Goal: Information Seeking & Learning: Check status

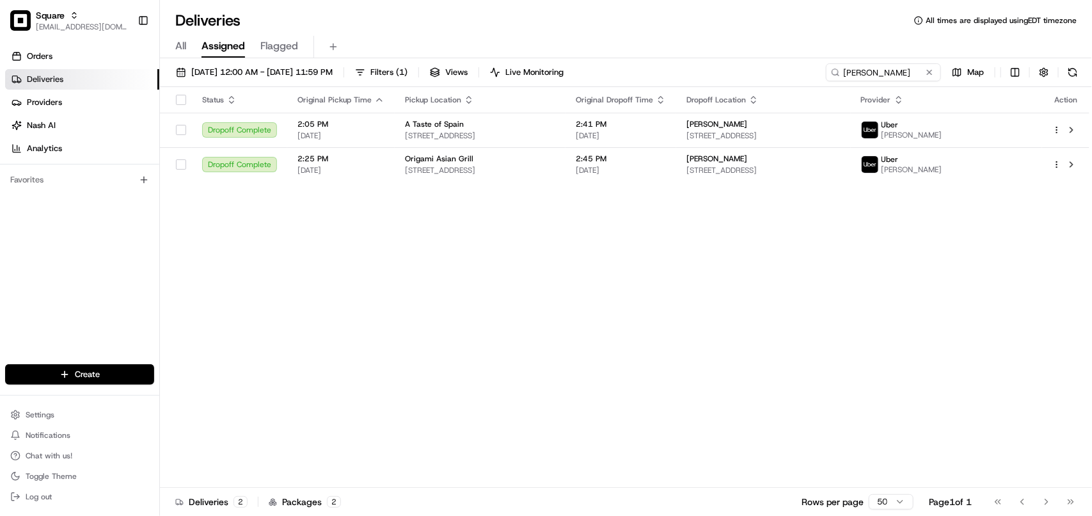
click at [850, 55] on div "All Assigned Flagged" at bounding box center [626, 47] width 932 height 22
click at [864, 74] on input "Toni" at bounding box center [865, 72] width 154 height 18
type input "T"
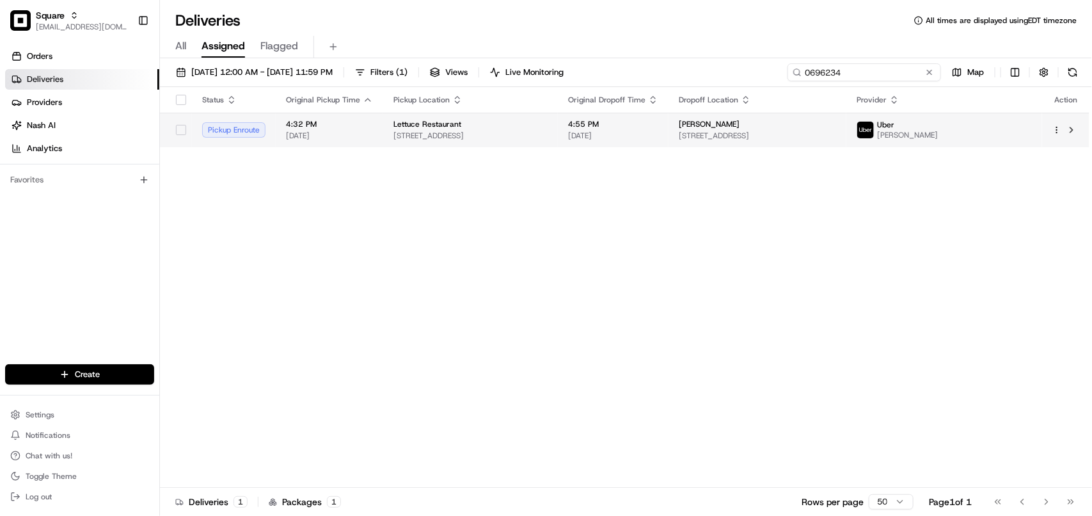
type input "0696234"
click at [775, 131] on span "1850 Mt Diablo Blvd #400, Walnut Creek, CA 94596, USA" at bounding box center [758, 136] width 158 height 10
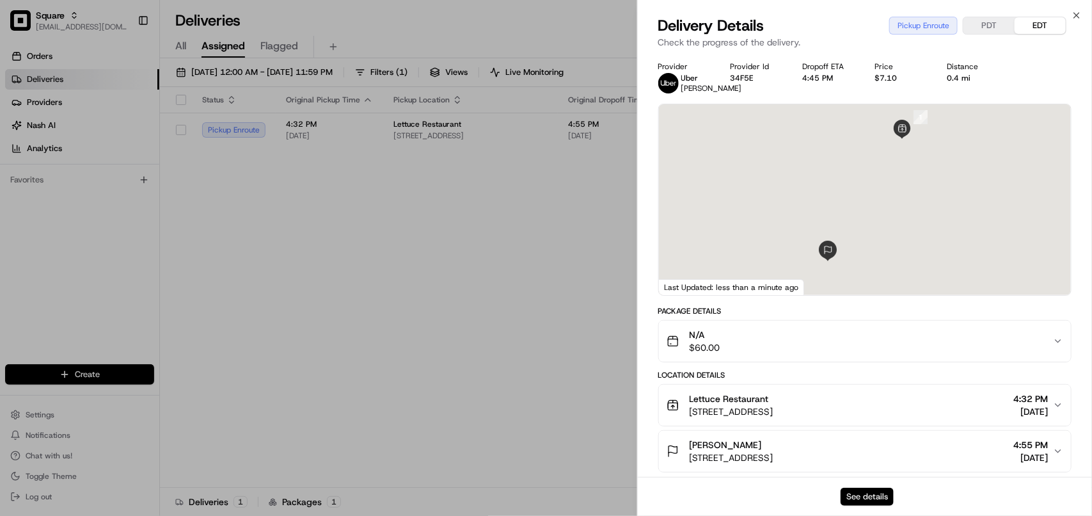
click at [862, 497] on button "See details" at bounding box center [867, 496] width 53 height 18
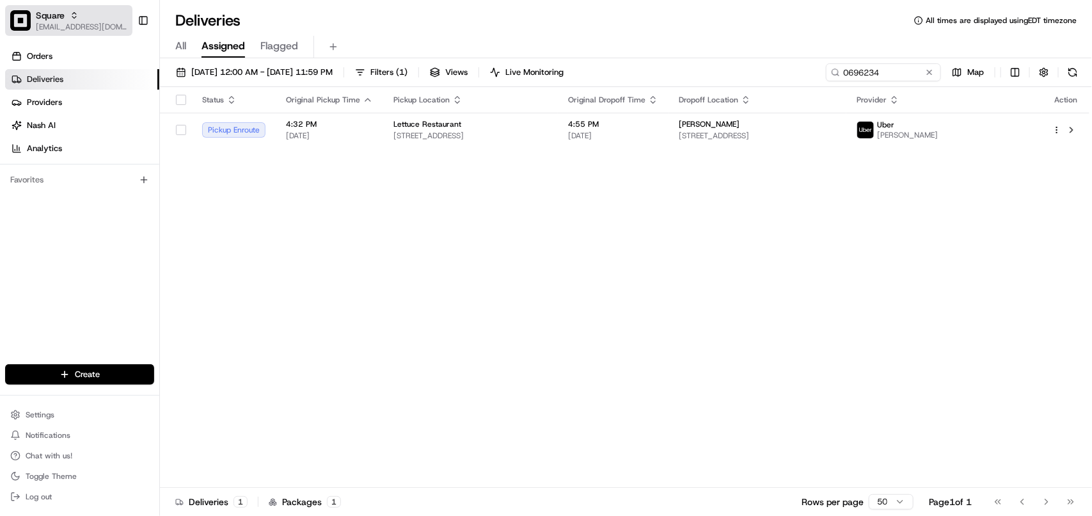
click at [81, 30] on span "[EMAIL_ADDRESS][DOMAIN_NAME]" at bounding box center [81, 27] width 91 height 10
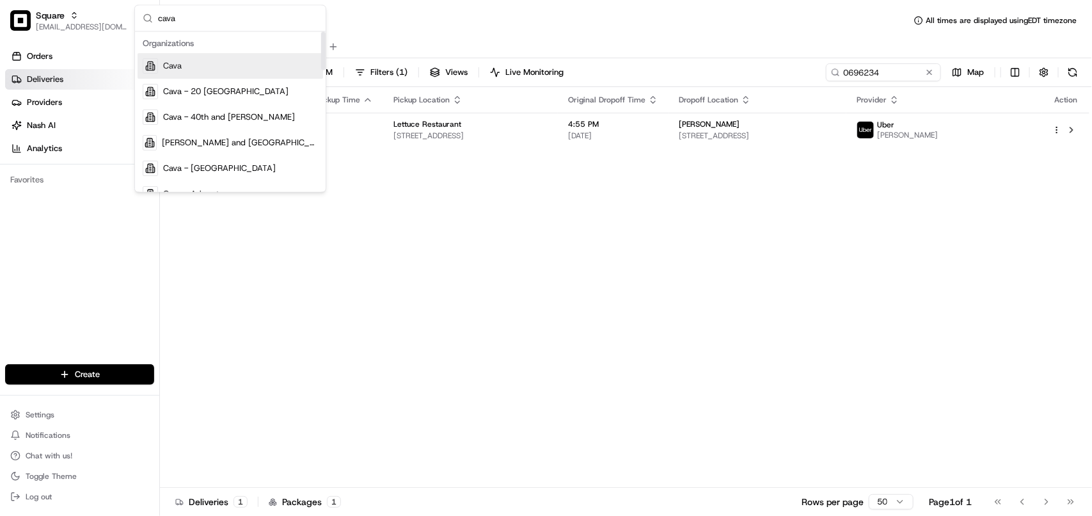
drag, startPoint x: 322, startPoint y: 59, endPoint x: 237, endPoint y: 3, distance: 101.5
click at [321, 32] on div "Suggestions" at bounding box center [323, 51] width 4 height 38
click at [200, 18] on input "cava" at bounding box center [238, 19] width 160 height 26
type input "sandy"
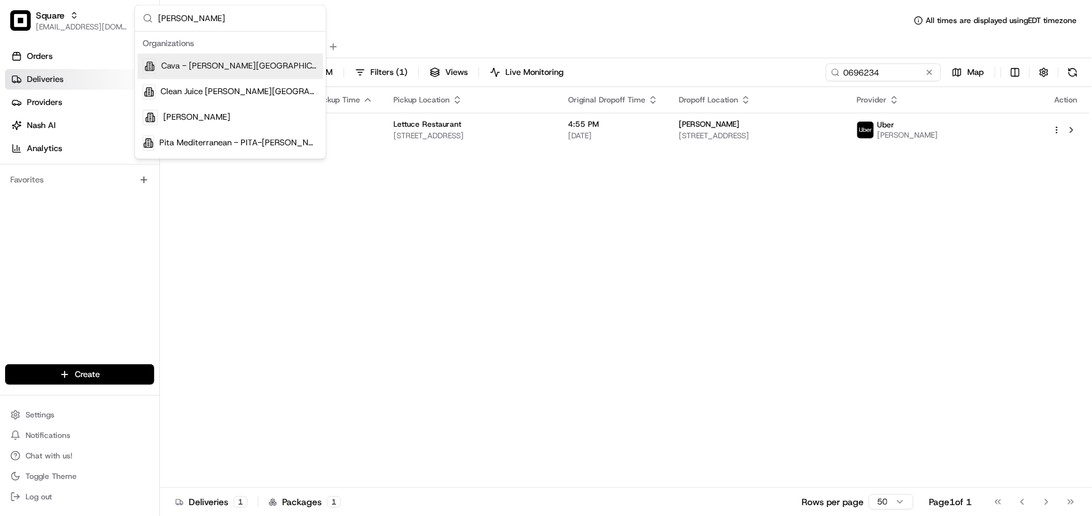
click at [212, 77] on div "Cava - Sandy Springs" at bounding box center [231, 67] width 186 height 26
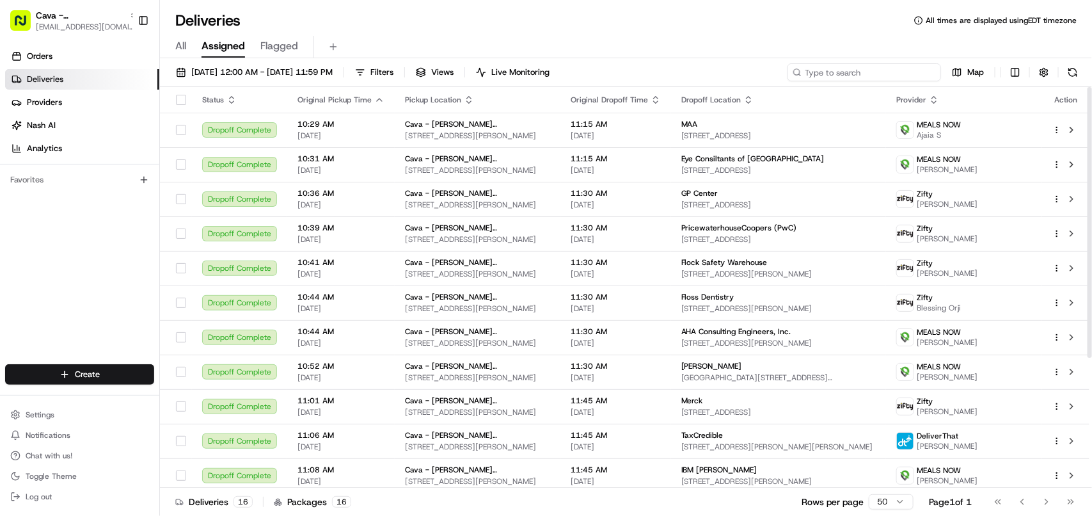
click at [894, 72] on input at bounding box center [865, 72] width 154 height 18
paste input "Reproductive Biology Associates"
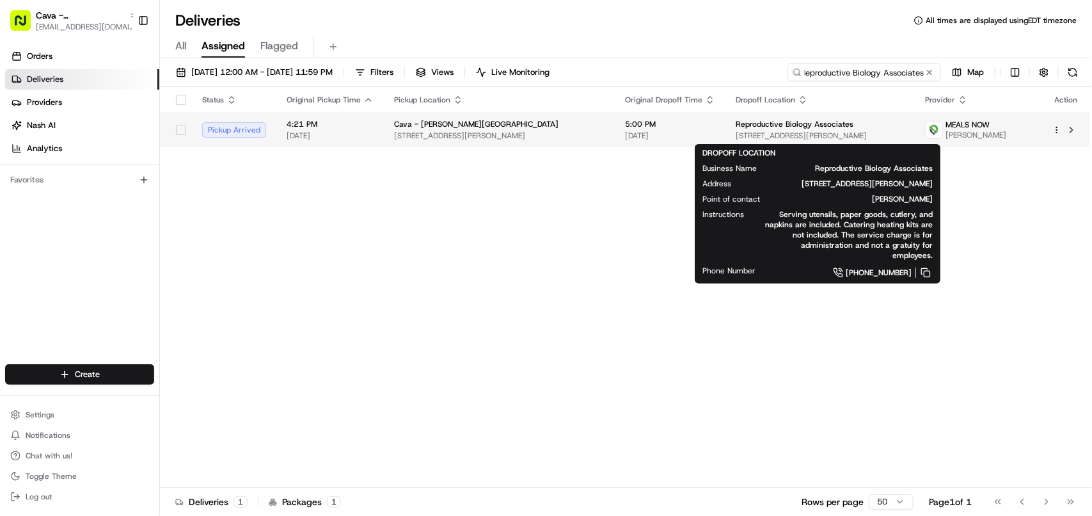
type input "Reproductive Biology Associates"
click at [742, 134] on span "1100 Johnson Ferry Rd NE #200, Atlanta, GA 30342, USA" at bounding box center [820, 136] width 169 height 10
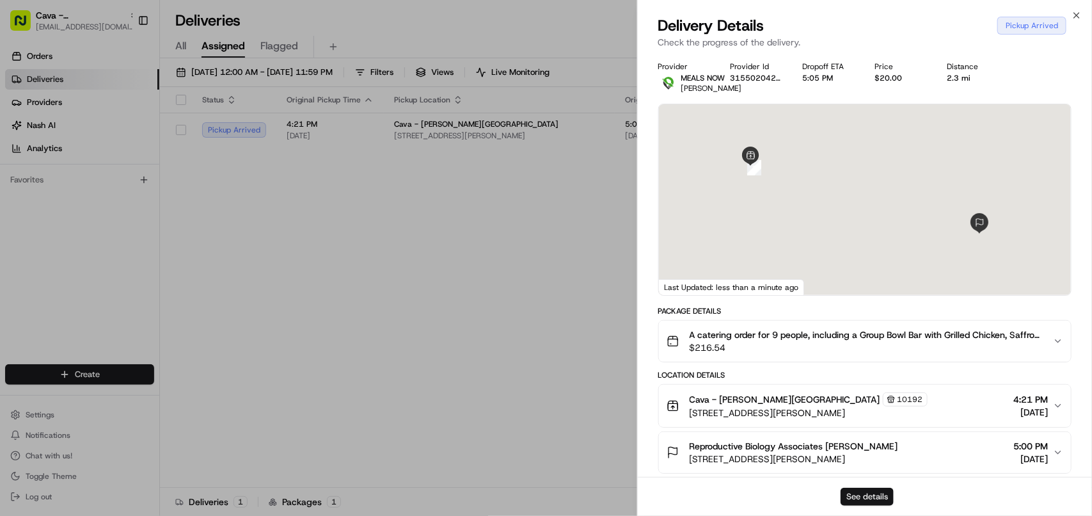
click at [859, 491] on button "See details" at bounding box center [867, 496] width 53 height 18
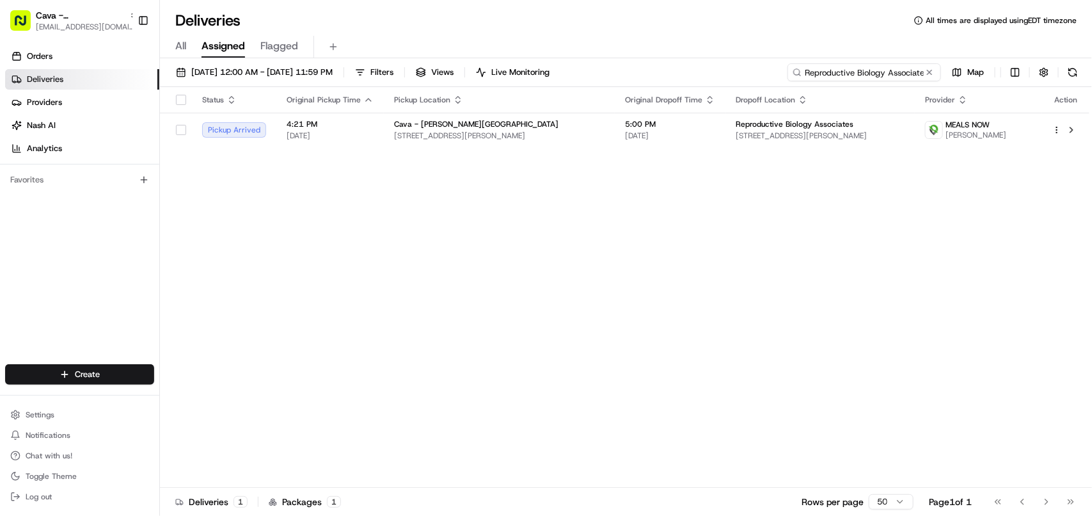
click at [893, 75] on input "Reproductive Biology Associates" at bounding box center [865, 72] width 154 height 18
click at [868, 63] on input "Reproductive Biology Associates" at bounding box center [865, 72] width 154 height 18
click at [99, 19] on span "Cava - Sandy Springs" at bounding box center [80, 15] width 88 height 13
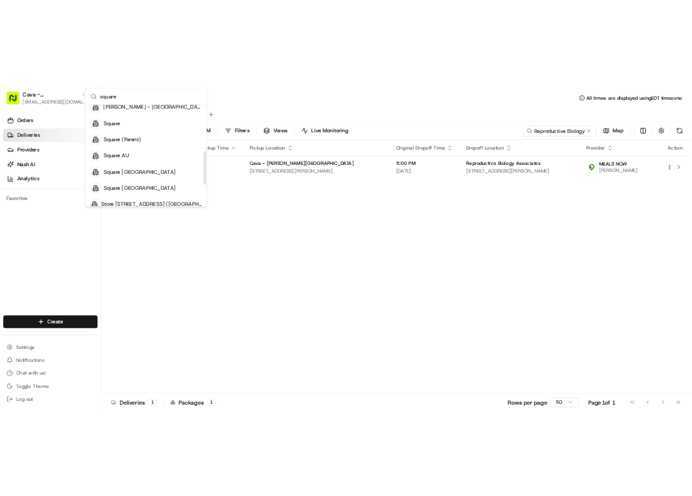
scroll to position [240, 0]
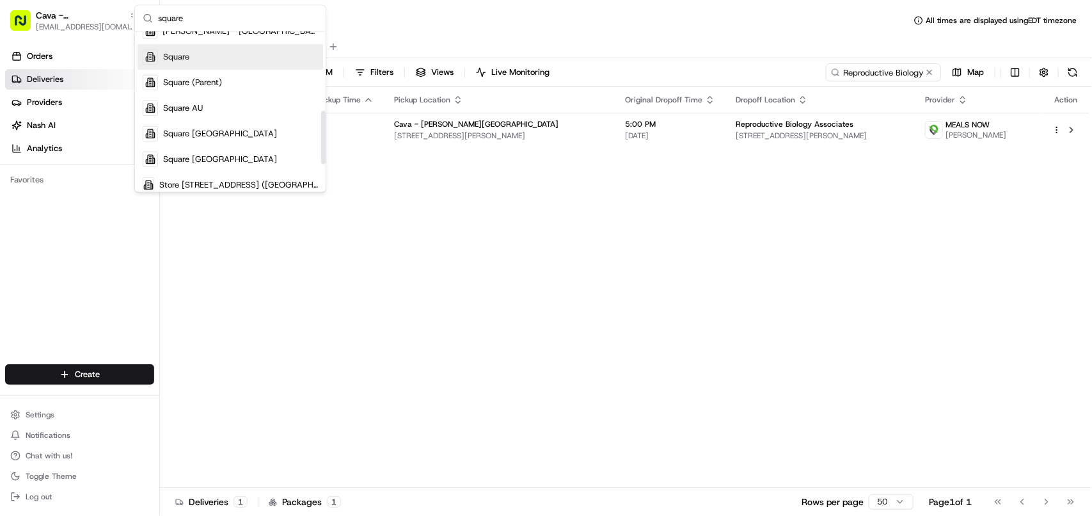
type input "square"
click at [210, 61] on div "Square" at bounding box center [231, 57] width 186 height 26
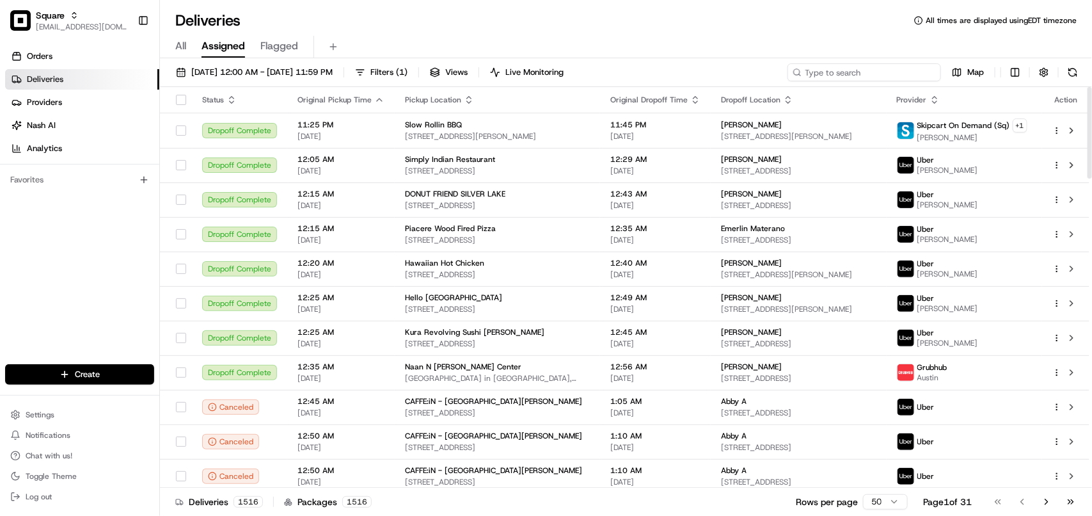
click at [868, 74] on input at bounding box center [865, 72] width 154 height 18
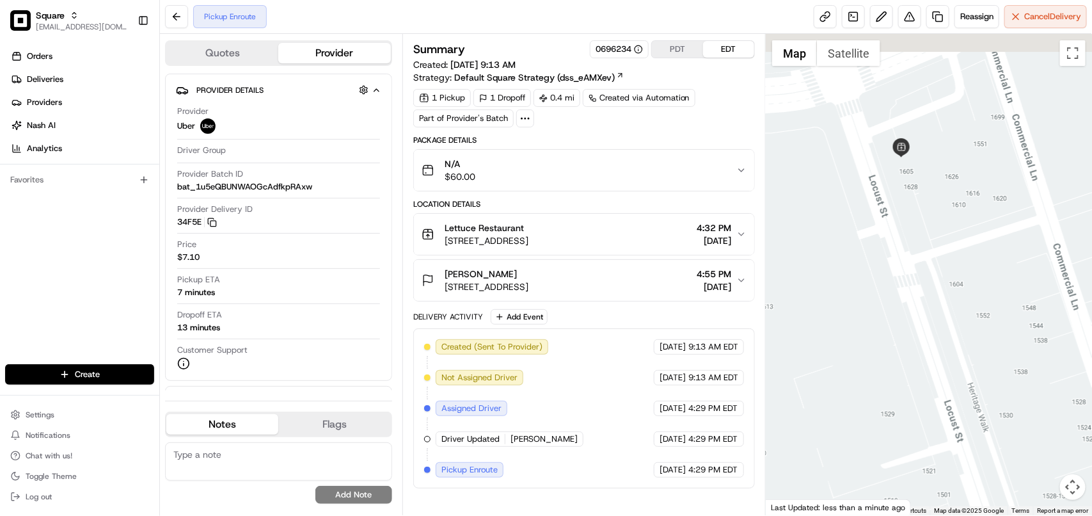
drag, startPoint x: 929, startPoint y: 152, endPoint x: 852, endPoint y: 408, distance: 267.2
click at [852, 415] on div at bounding box center [929, 274] width 326 height 481
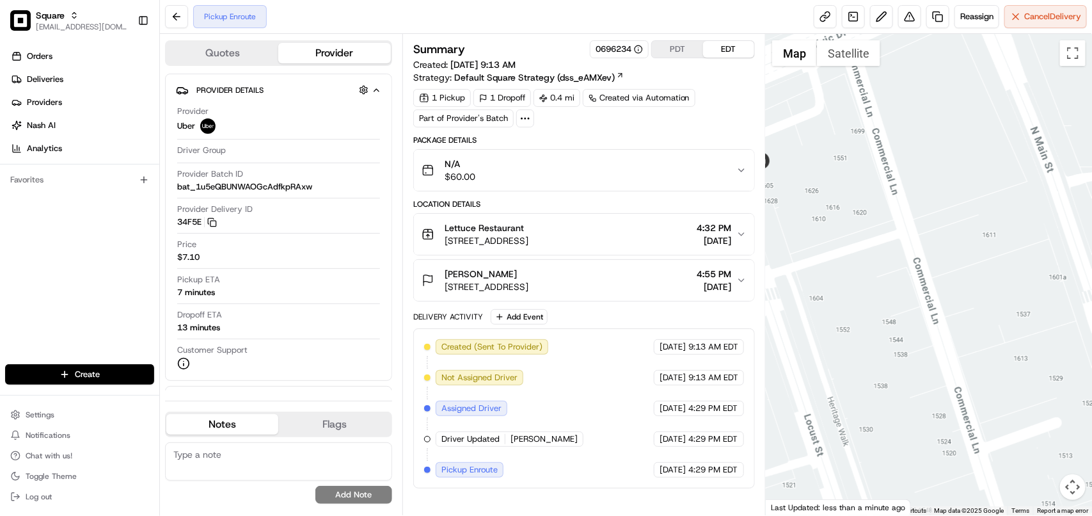
drag, startPoint x: 914, startPoint y: 232, endPoint x: 965, endPoint y: 509, distance: 281.1
click at [976, 515] on html "Square avaldez@nashhelp.com Toggle Sidebar Orders Deliveries Providers Nash AI …" at bounding box center [546, 258] width 1092 height 516
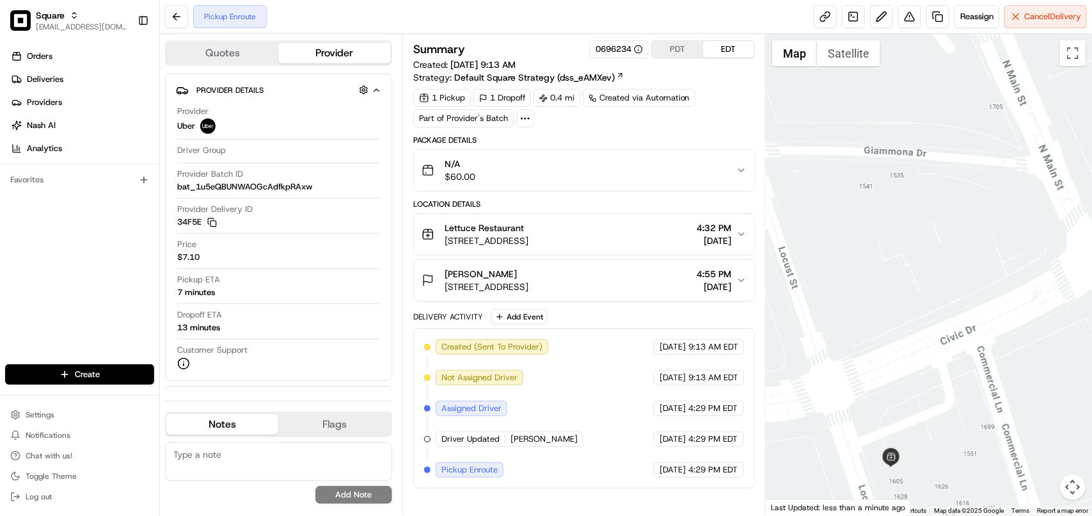
drag, startPoint x: 939, startPoint y: 234, endPoint x: 907, endPoint y: 155, distance: 84.4
click at [907, 155] on div at bounding box center [929, 274] width 326 height 481
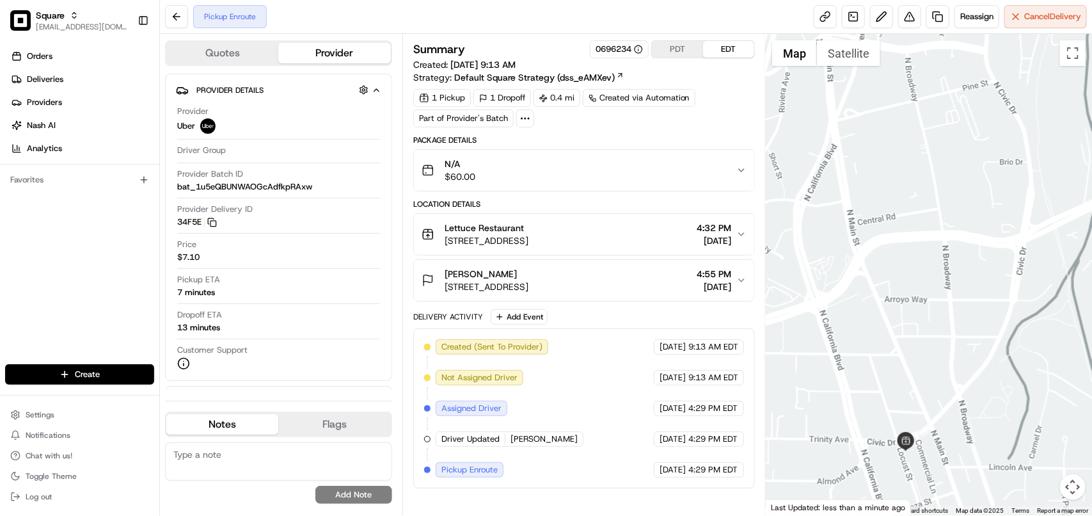
drag, startPoint x: 881, startPoint y: 484, endPoint x: 965, endPoint y: 135, distance: 359.2
click at [968, 146] on div at bounding box center [929, 274] width 326 height 481
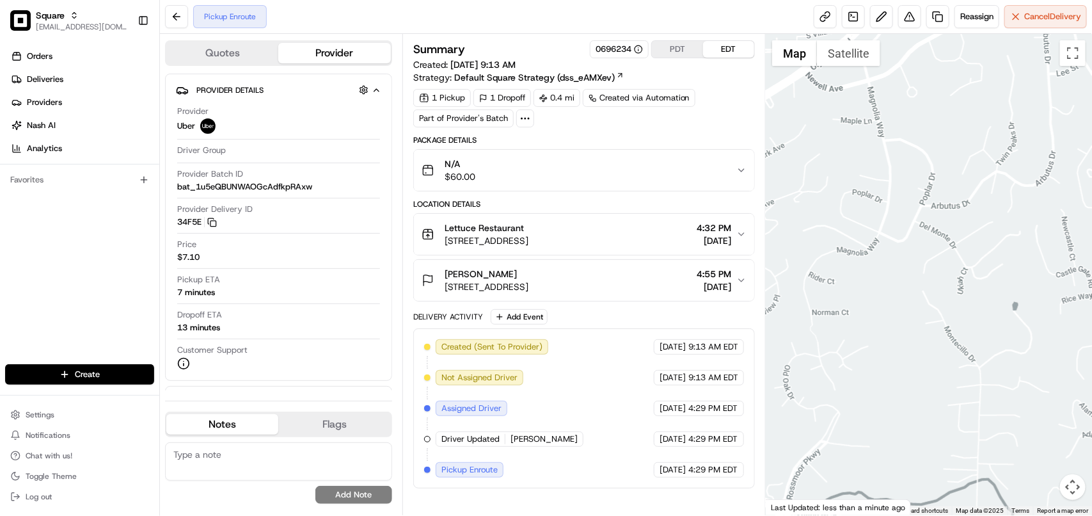
drag, startPoint x: 893, startPoint y: 296, endPoint x: 757, endPoint y: 493, distance: 239.6
click at [733, 515] on html "Square avaldez@nashhelp.com Toggle Sidebar Orders Deliveries Providers Nash AI …" at bounding box center [546, 258] width 1092 height 516
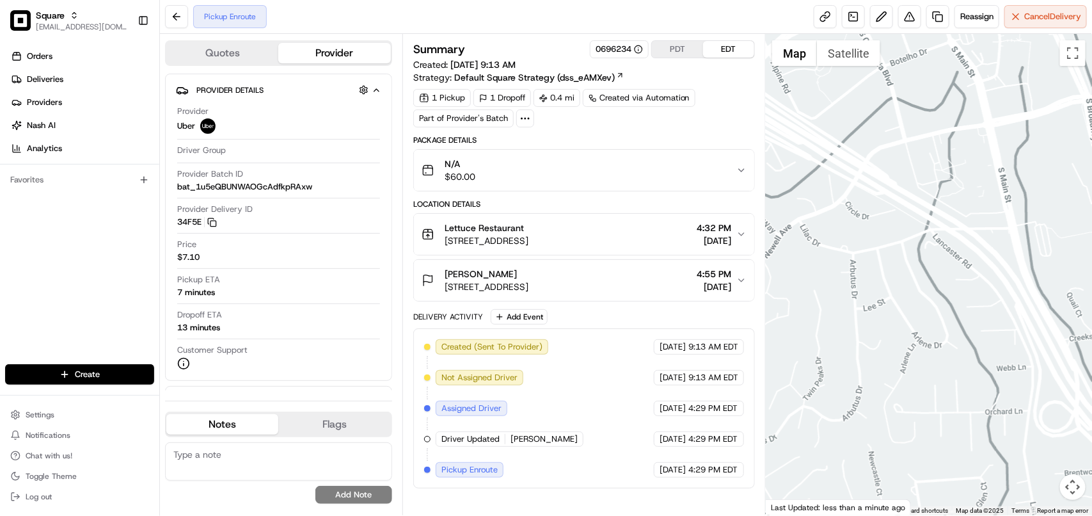
click at [951, 443] on div at bounding box center [929, 274] width 326 height 481
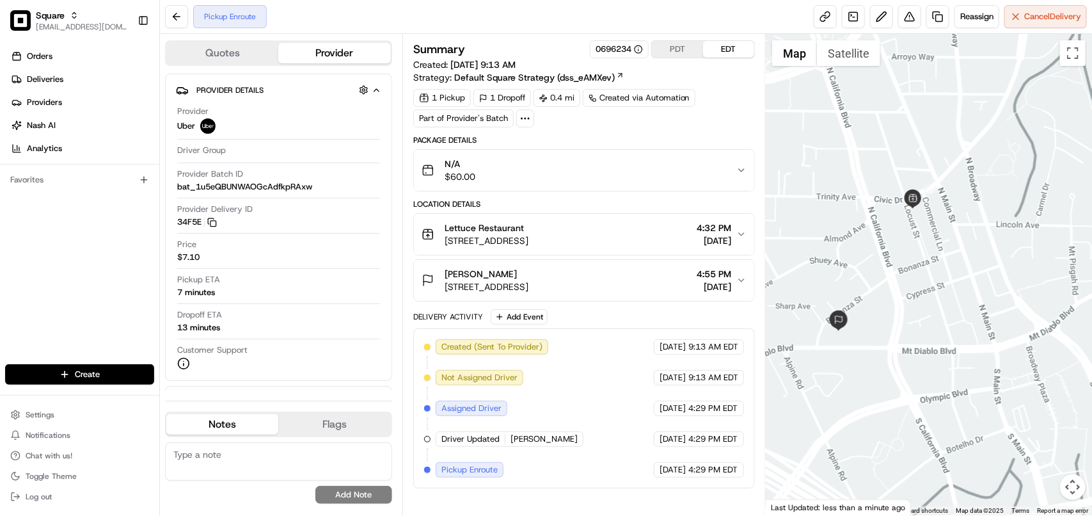
drag, startPoint x: 947, startPoint y: 446, endPoint x: 947, endPoint y: 475, distance: 29.4
click at [947, 475] on div at bounding box center [929, 274] width 326 height 481
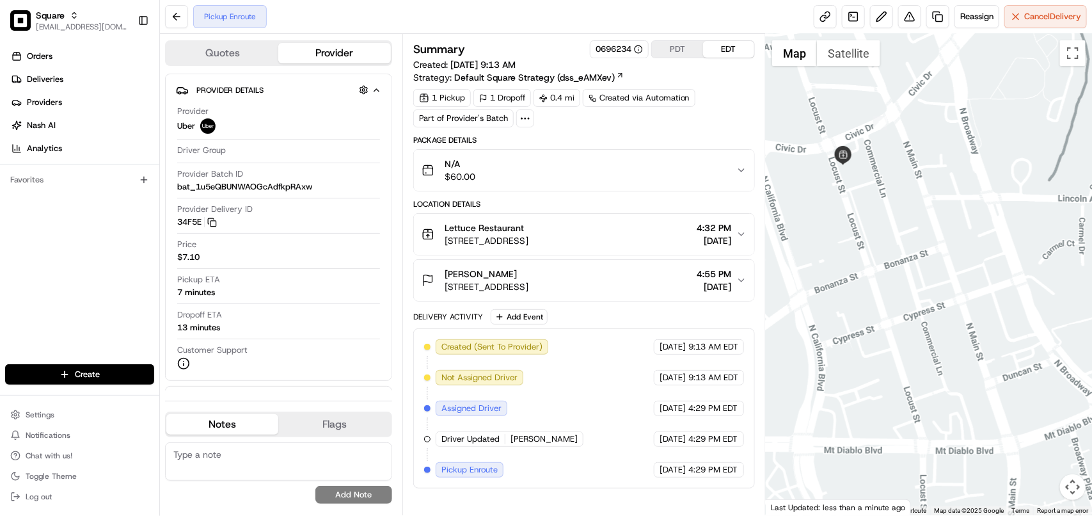
drag, startPoint x: 961, startPoint y: 317, endPoint x: 915, endPoint y: 516, distance: 204.7
click at [915, 515] on html "Square avaldez@nashhelp.com Toggle Sidebar Orders Deliveries Providers Nash AI …" at bounding box center [546, 258] width 1092 height 516
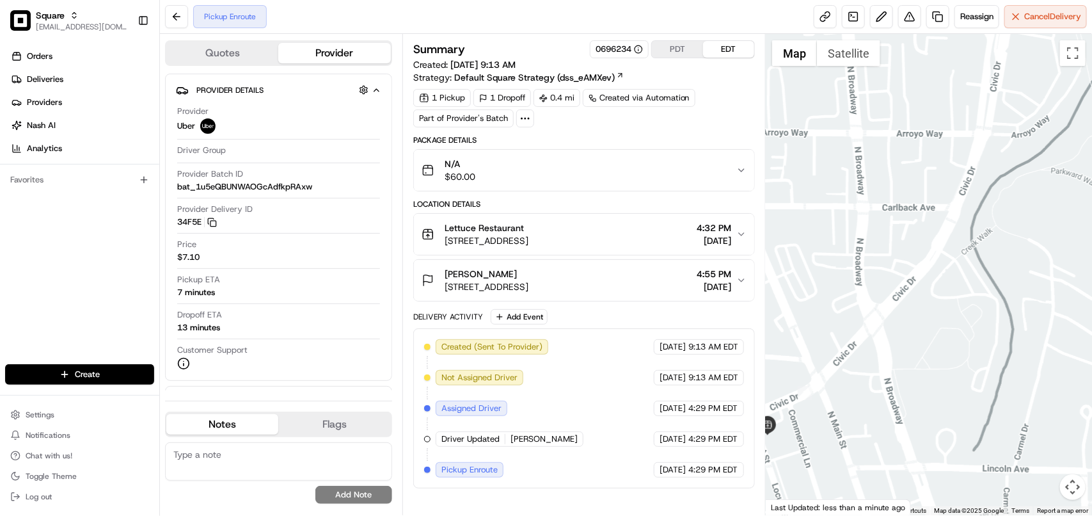
click at [942, 349] on div at bounding box center [929, 274] width 326 height 481
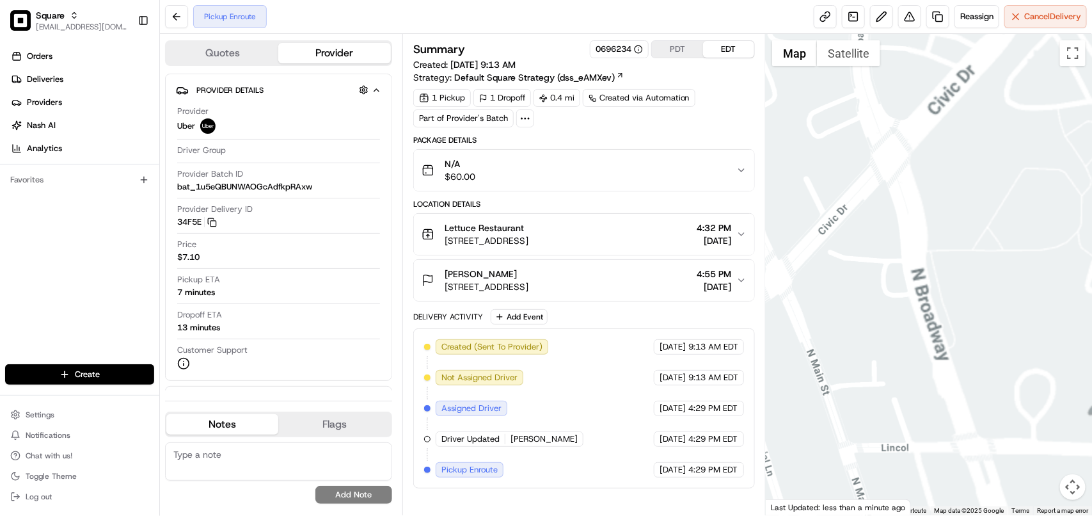
drag, startPoint x: 887, startPoint y: 421, endPoint x: 923, endPoint y: 365, distance: 66.4
click at [923, 365] on div at bounding box center [929, 274] width 326 height 481
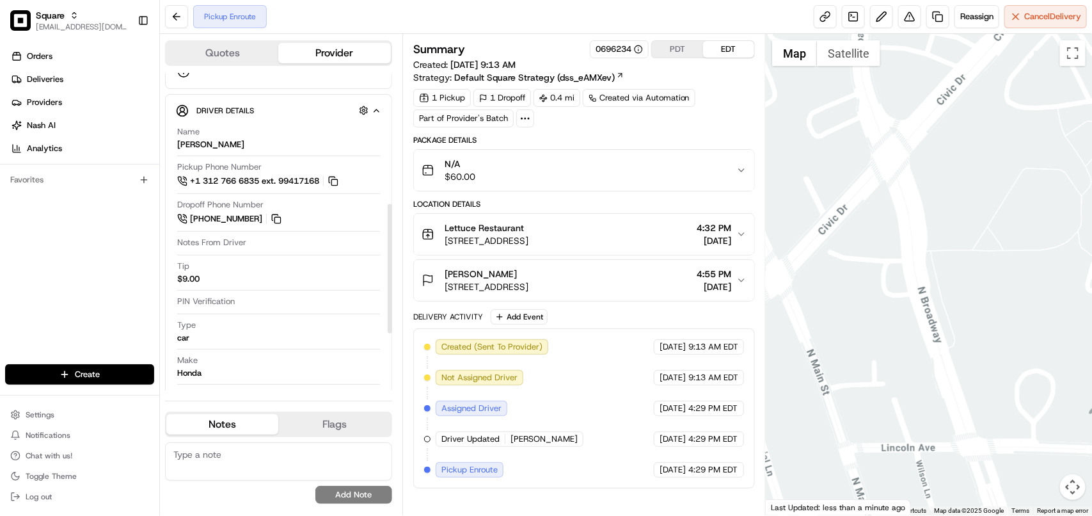
scroll to position [320, 0]
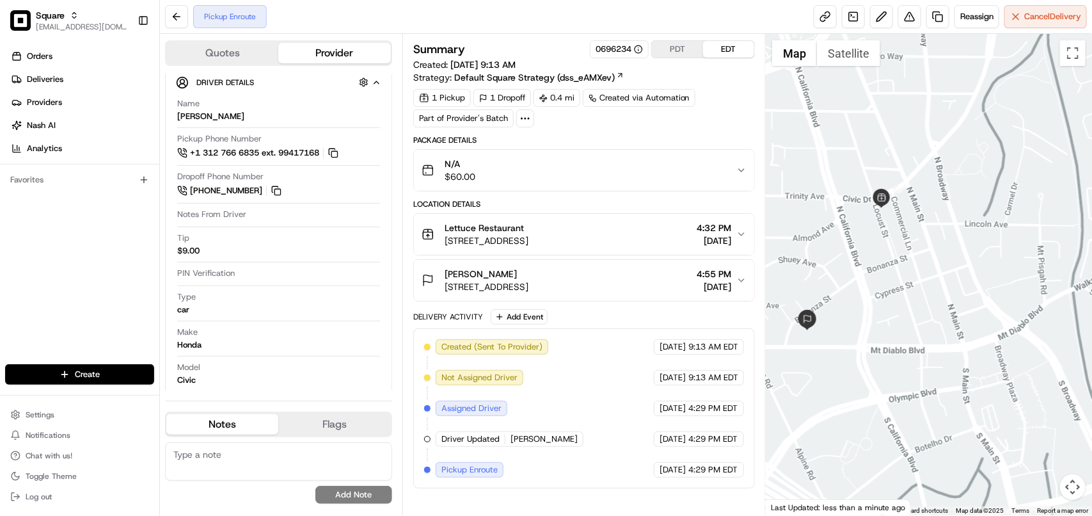
drag, startPoint x: 828, startPoint y: 353, endPoint x: 907, endPoint y: 234, distance: 143.2
click at [907, 234] on div at bounding box center [929, 274] width 326 height 481
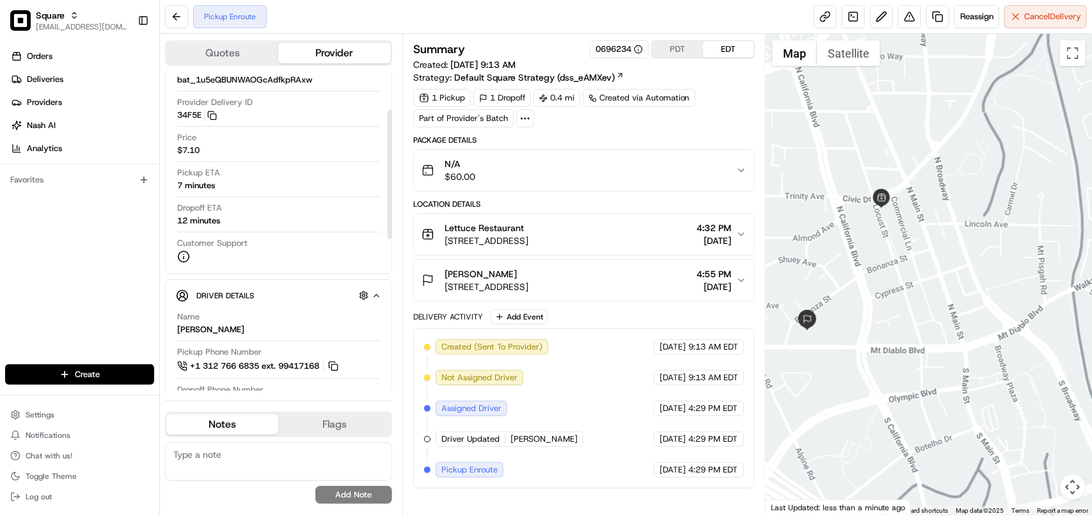
scroll to position [80, 0]
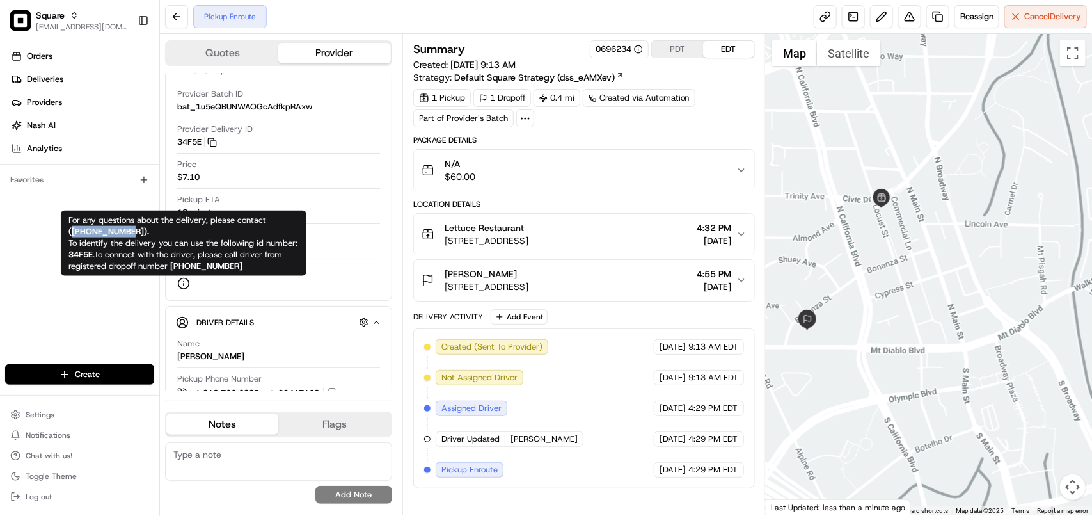
drag, startPoint x: 134, startPoint y: 232, endPoint x: 72, endPoint y: 235, distance: 62.7
click at [72, 235] on strong "( +18669873750 )." at bounding box center [108, 231] width 81 height 11
copy strong "+18669873750"
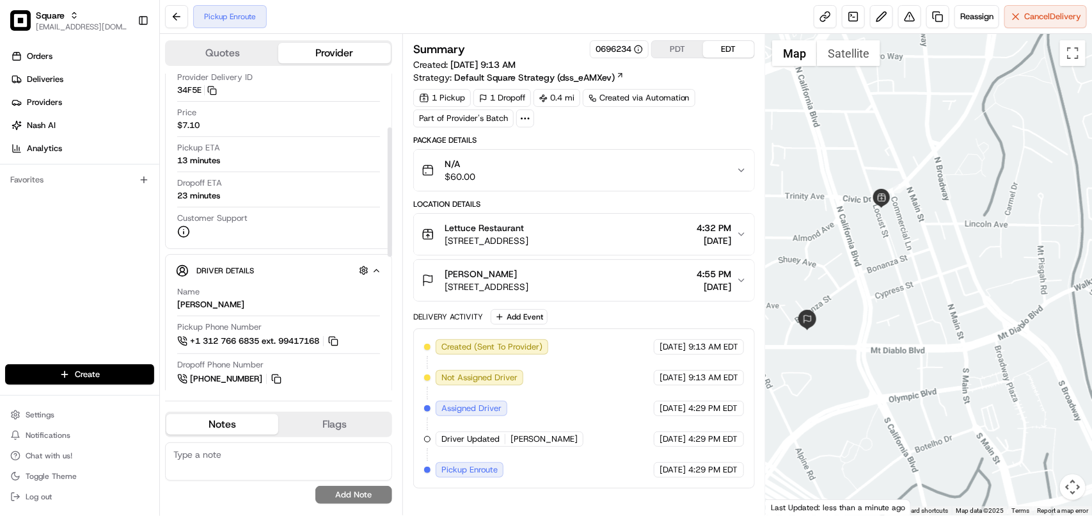
scroll to position [160, 0]
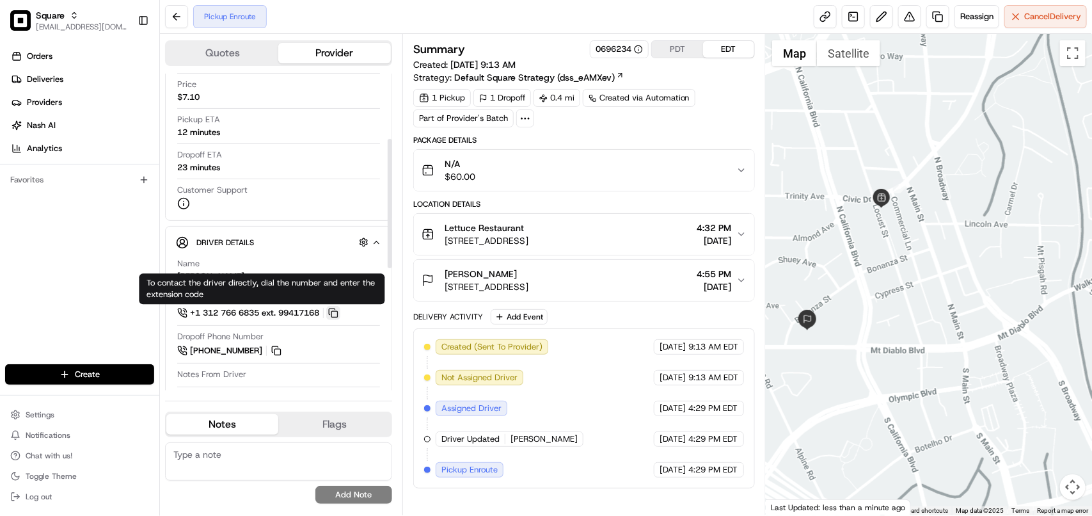
click at [337, 315] on button at bounding box center [333, 313] width 14 height 14
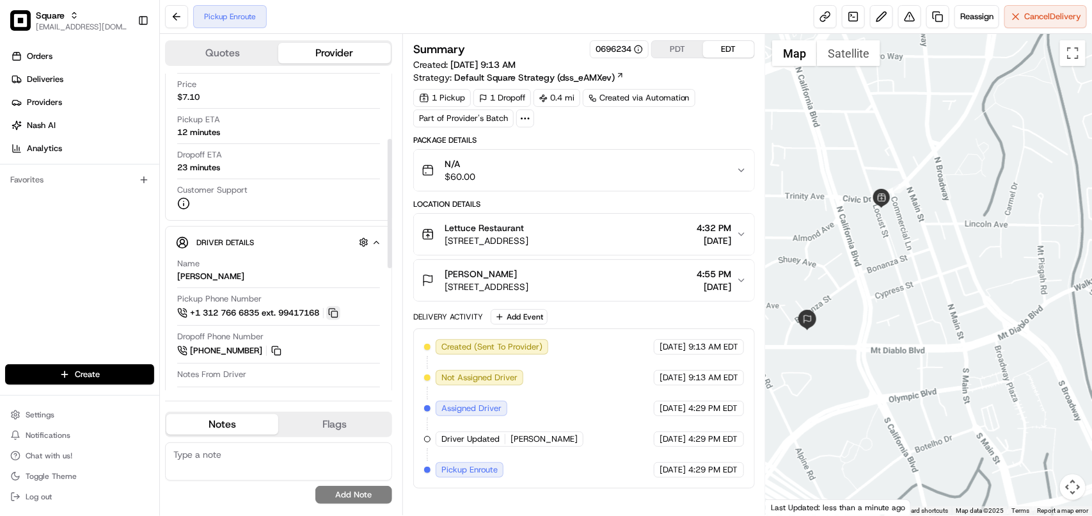
click at [337, 315] on button at bounding box center [333, 313] width 14 height 14
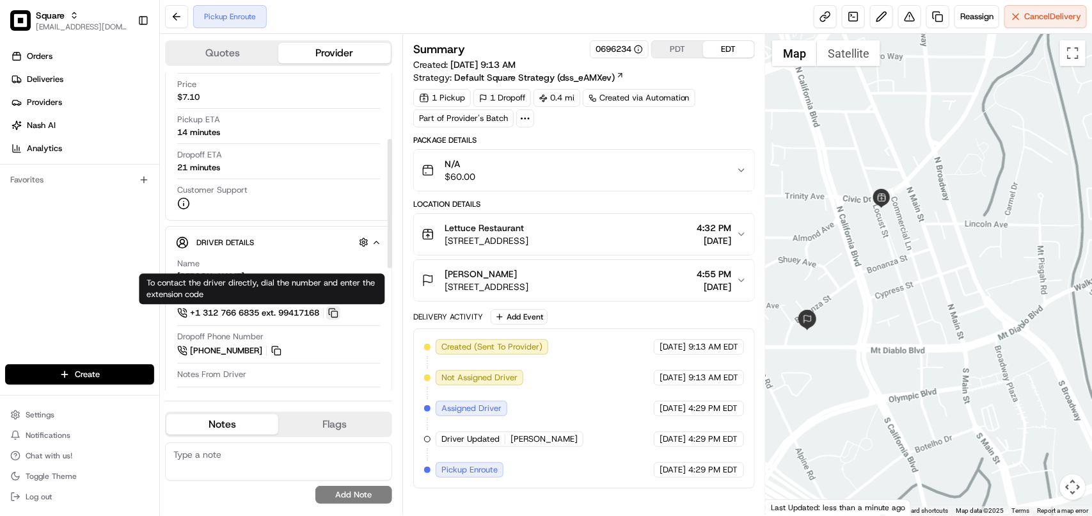
click at [336, 315] on button at bounding box center [333, 313] width 14 height 14
click at [334, 312] on button at bounding box center [333, 313] width 14 height 14
click at [337, 315] on button at bounding box center [333, 313] width 14 height 14
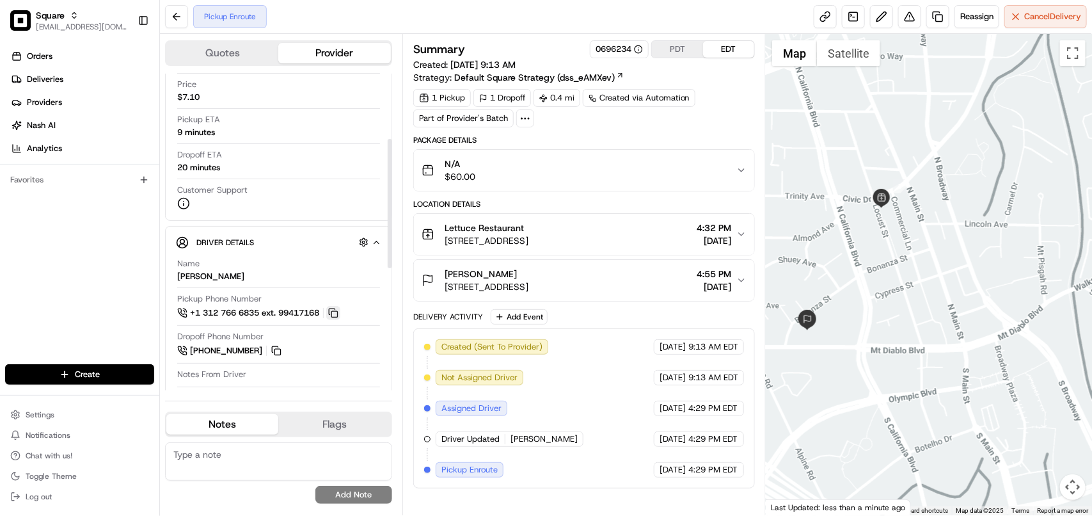
click at [337, 319] on button at bounding box center [333, 313] width 14 height 14
click at [669, 245] on div "Lettuce Restaurant 1632 Locust St, Walnut Creek, CA 94596, USA 4:32 PM 08/21/20…" at bounding box center [579, 234] width 315 height 26
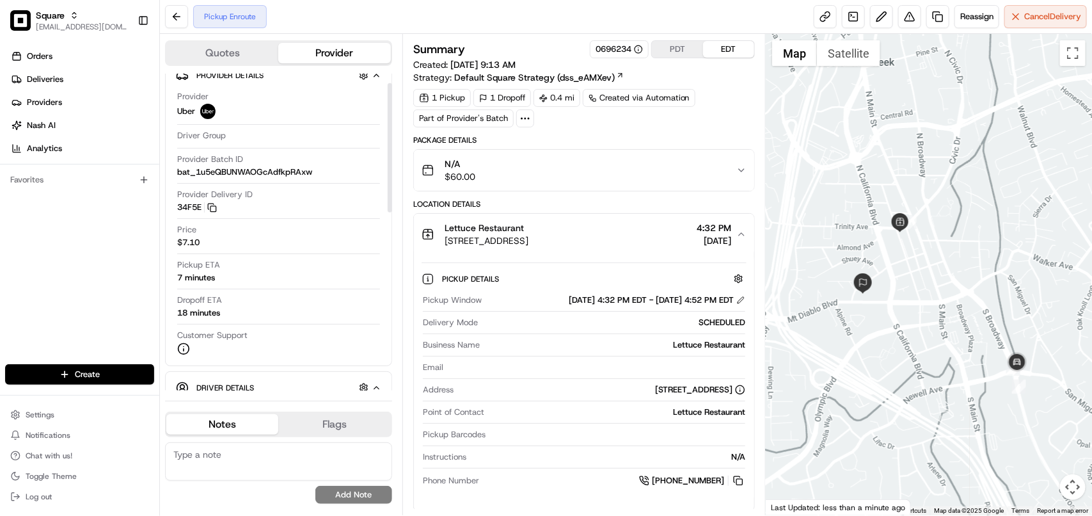
scroll to position [0, 0]
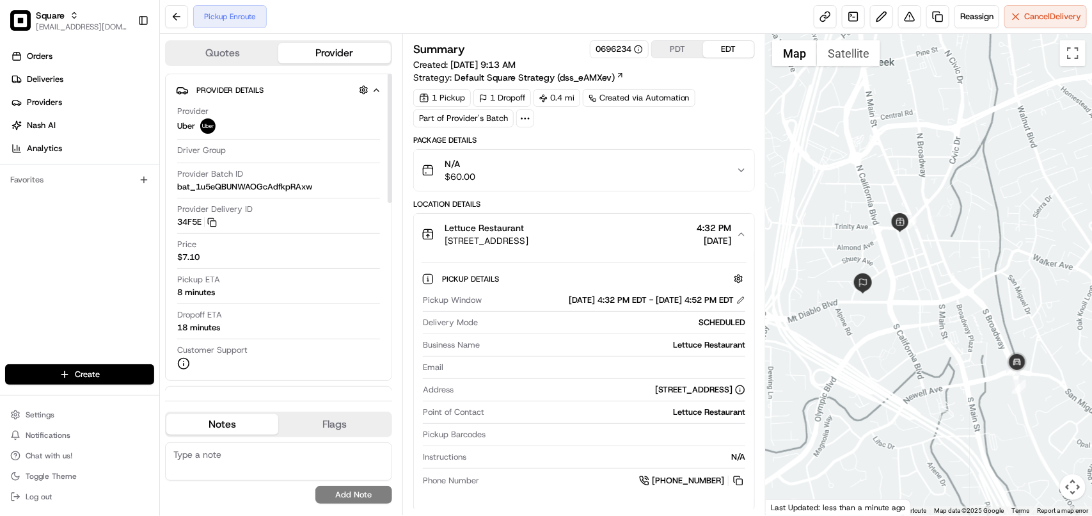
drag, startPoint x: 388, startPoint y: 225, endPoint x: 389, endPoint y: 181, distance: 43.5
click at [389, 181] on div at bounding box center [390, 138] width 4 height 129
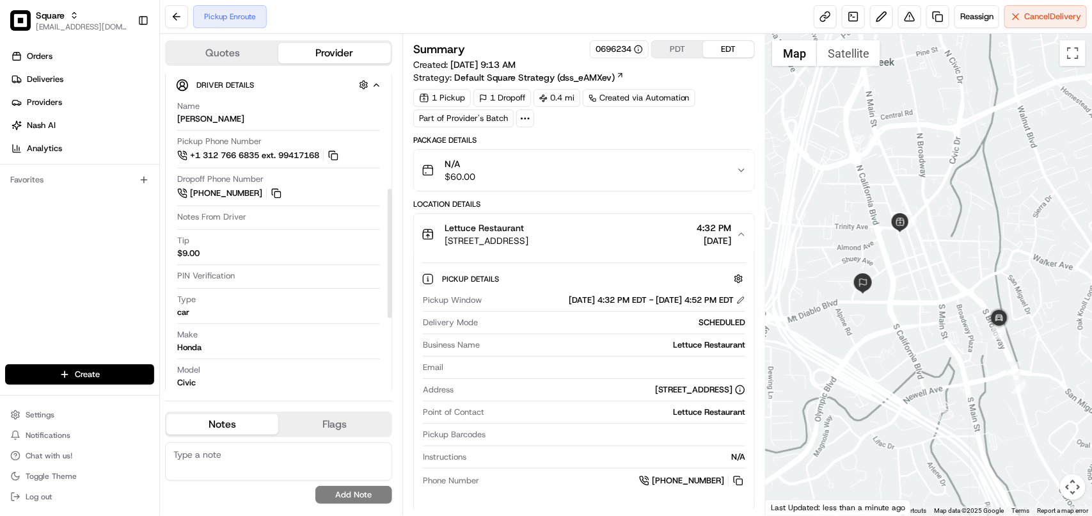
scroll to position [267, 0]
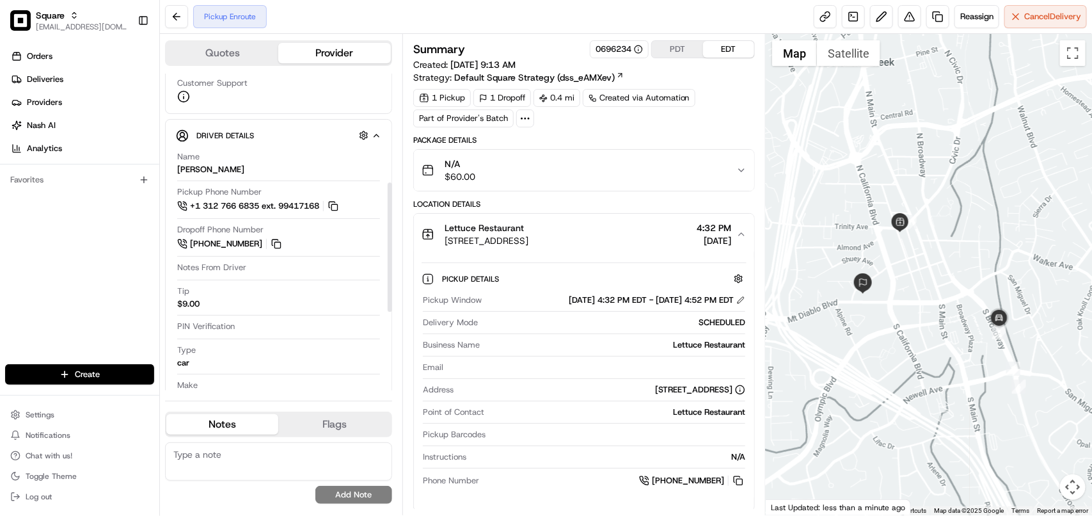
drag, startPoint x: 388, startPoint y: 125, endPoint x: 379, endPoint y: 234, distance: 109.2
click at [388, 234] on div at bounding box center [390, 246] width 4 height 129
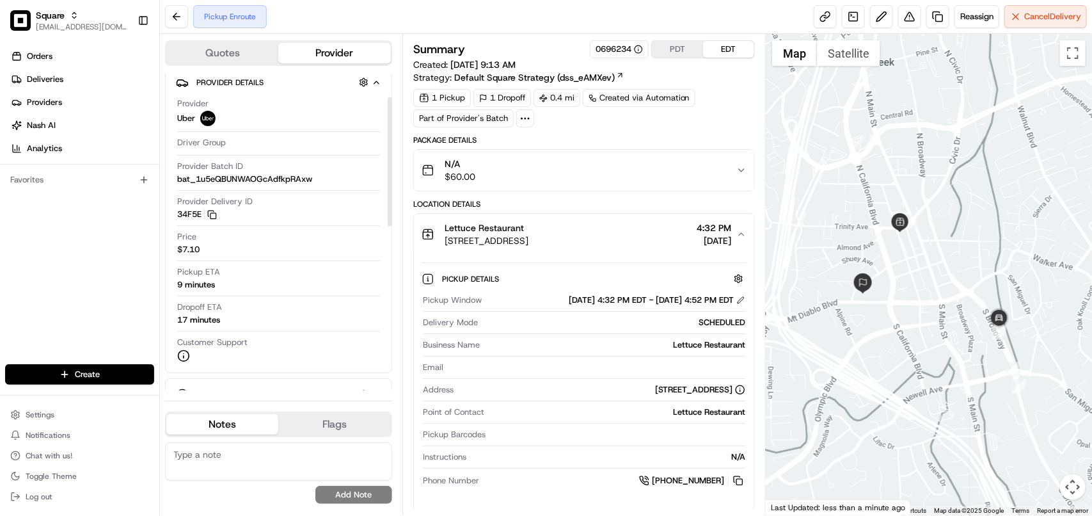
scroll to position [6, 0]
drag, startPoint x: 389, startPoint y: 294, endPoint x: 389, endPoint y: 187, distance: 106.8
click at [389, 187] on div at bounding box center [390, 140] width 4 height 129
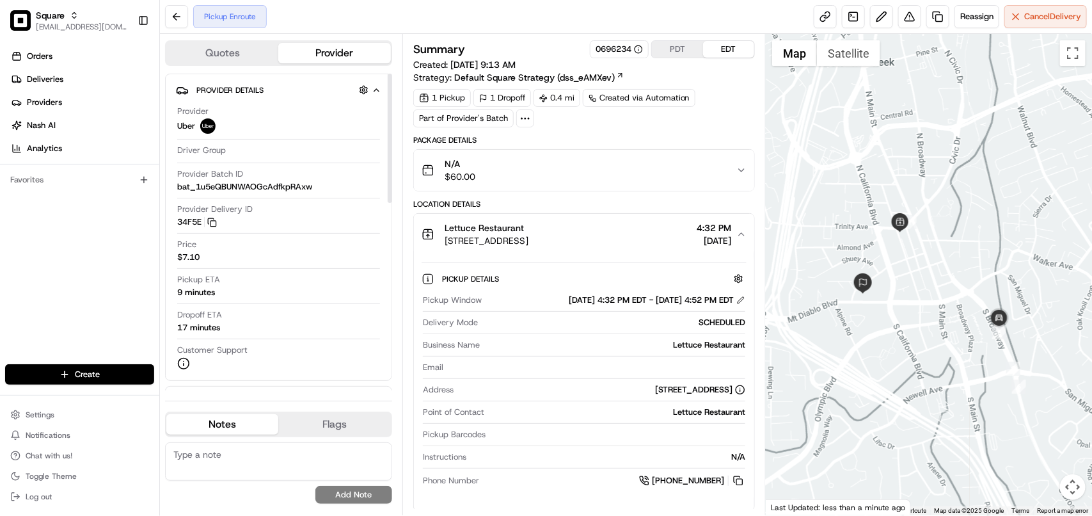
drag, startPoint x: 388, startPoint y: 187, endPoint x: 388, endPoint y: 180, distance: 7.7
click at [388, 180] on div at bounding box center [390, 138] width 4 height 129
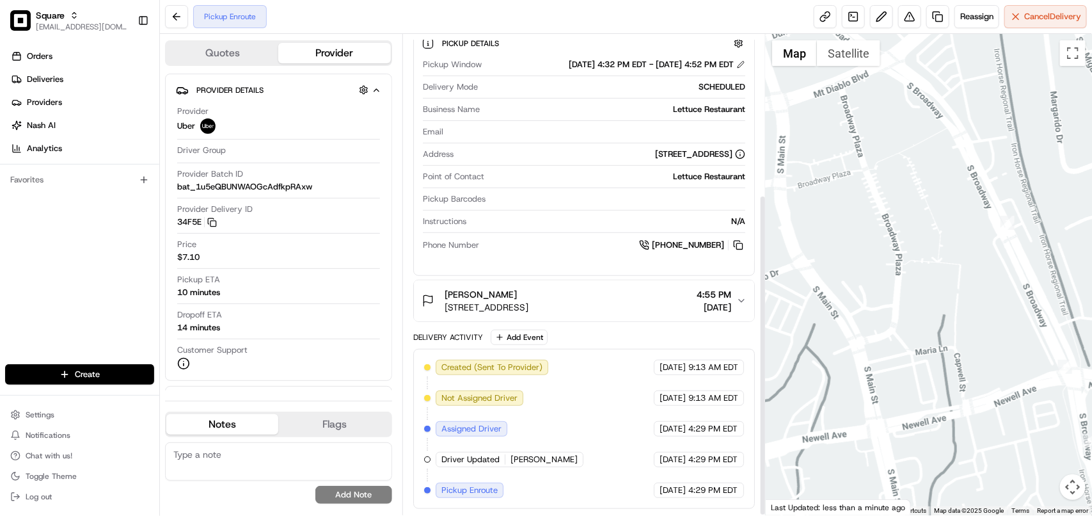
scroll to position [239, 0]
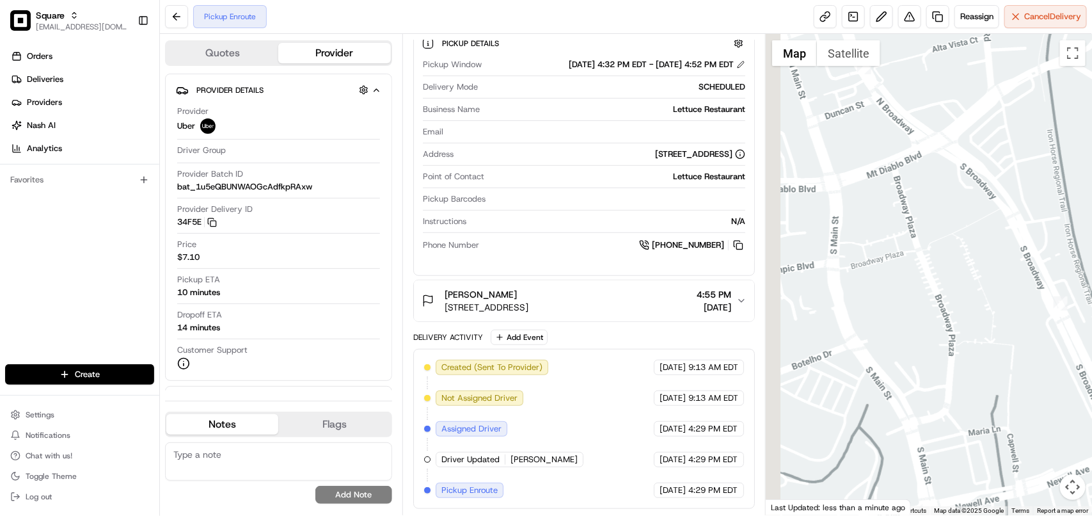
drag, startPoint x: 929, startPoint y: 366, endPoint x: 896, endPoint y: 330, distance: 48.9
click at [992, 458] on div at bounding box center [929, 274] width 326 height 481
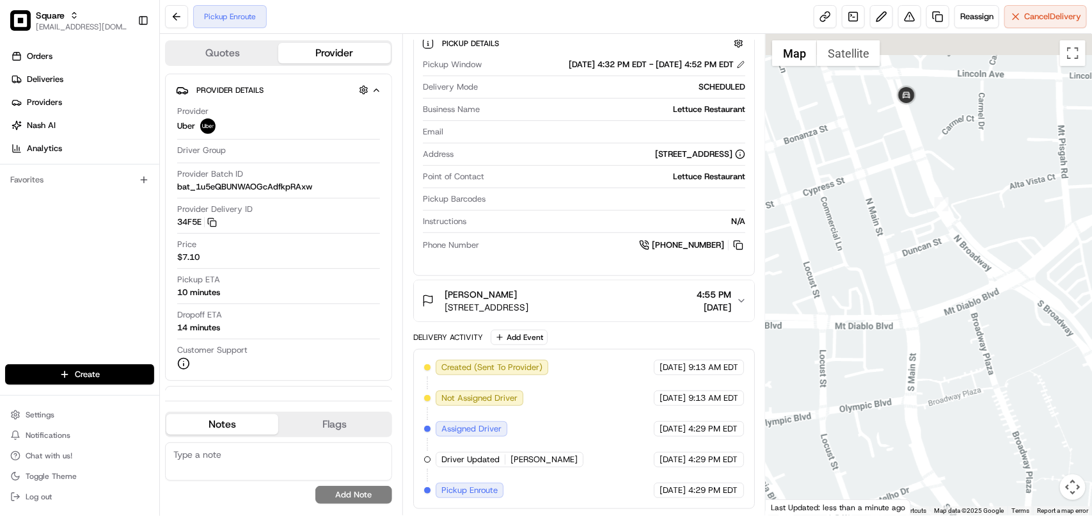
drag, startPoint x: 898, startPoint y: 350, endPoint x: 939, endPoint y: 387, distance: 55.3
click at [952, 441] on div at bounding box center [929, 274] width 326 height 481
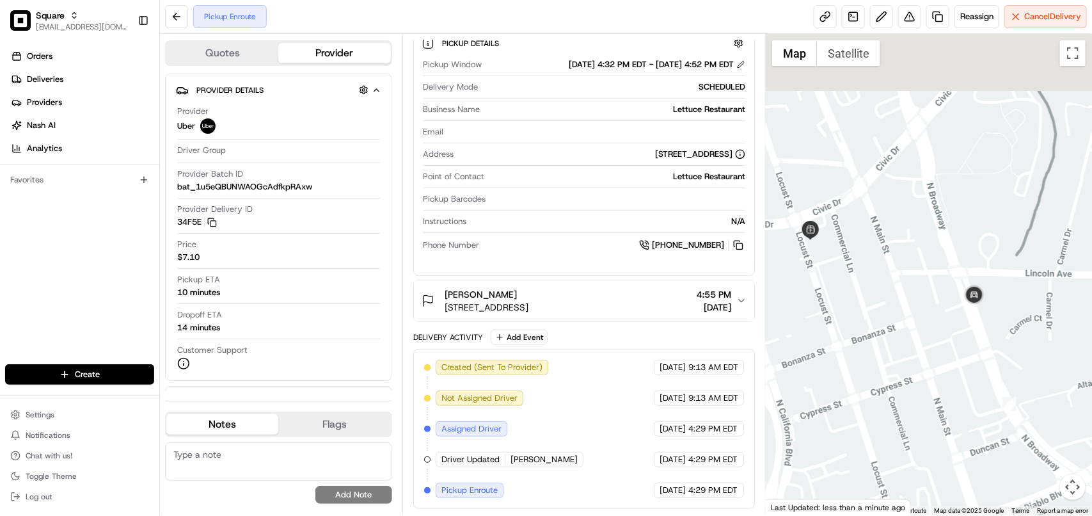
drag, startPoint x: 910, startPoint y: 293, endPoint x: 940, endPoint y: 451, distance: 161.0
click at [980, 507] on div "1 2 3 4 5 6 7 8 Map Satellite Keyboard shortcuts Map Data Map data ©2025 Google…" at bounding box center [929, 274] width 326 height 481
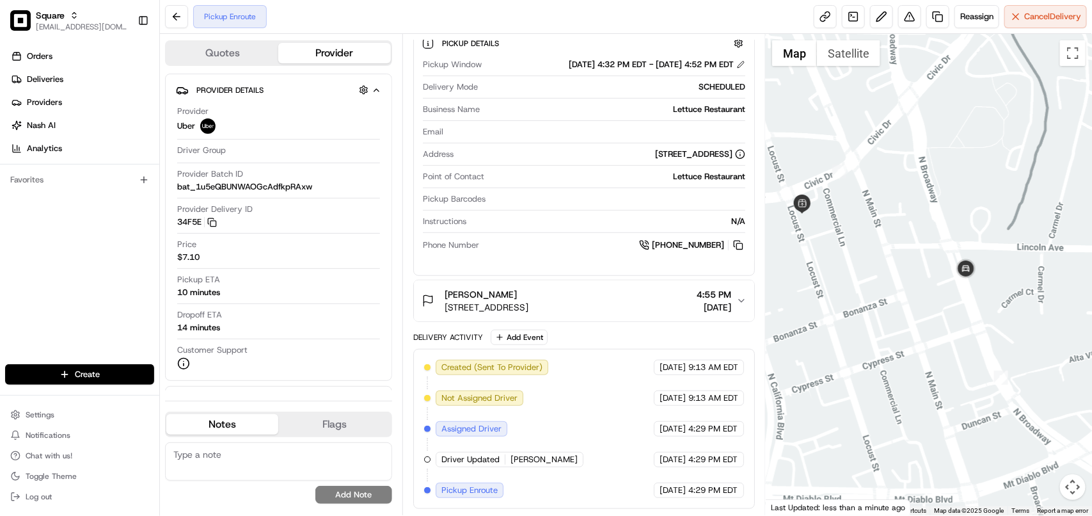
drag, startPoint x: 928, startPoint y: 430, endPoint x: 907, endPoint y: 321, distance: 110.8
click at [907, 321] on div at bounding box center [929, 274] width 326 height 481
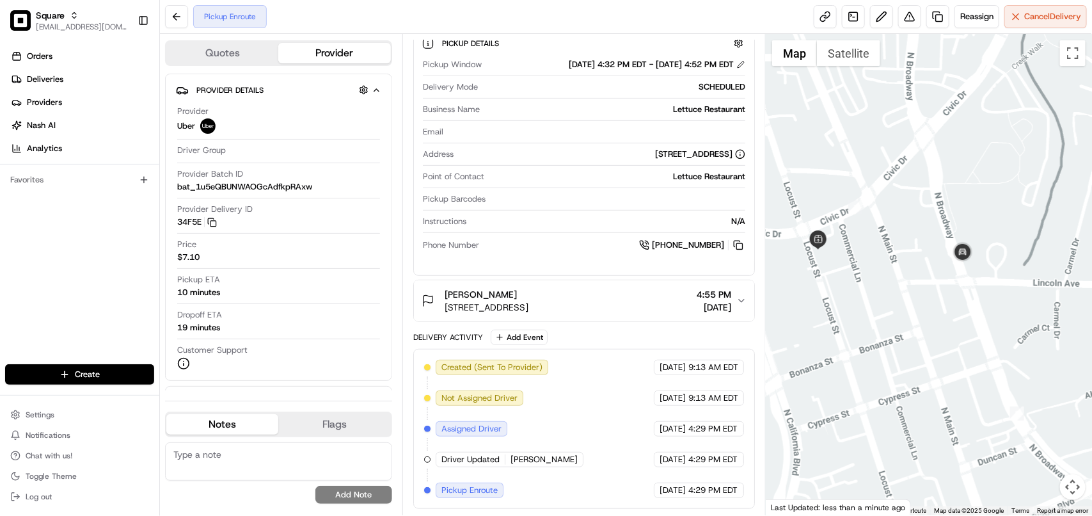
drag, startPoint x: 931, startPoint y: 224, endPoint x: 947, endPoint y: 261, distance: 40.4
click at [947, 261] on div at bounding box center [929, 274] width 326 height 481
click at [729, 290] on span "4:55 PM" at bounding box center [714, 294] width 35 height 13
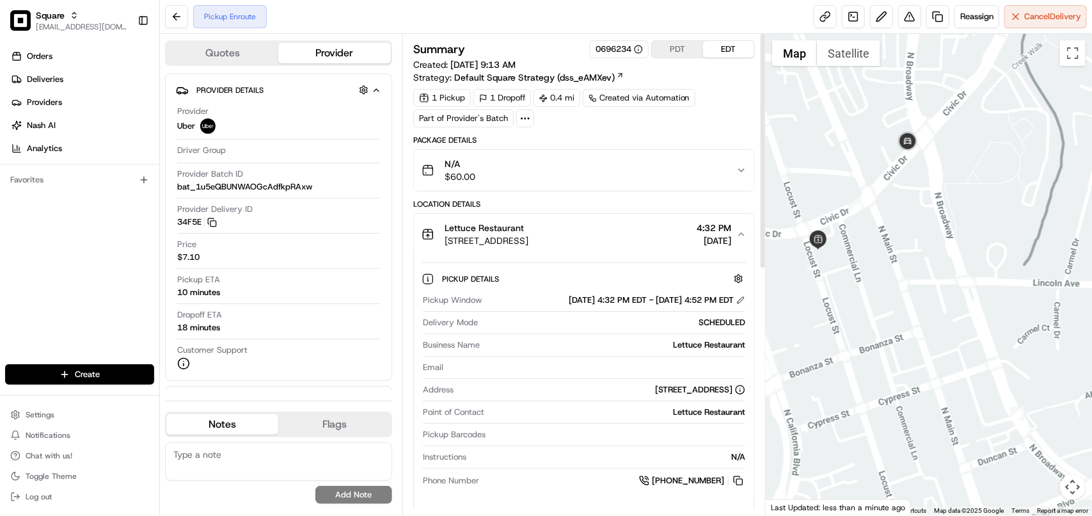
scroll to position [0, 0]
click at [669, 52] on button "PDT" at bounding box center [677, 49] width 51 height 17
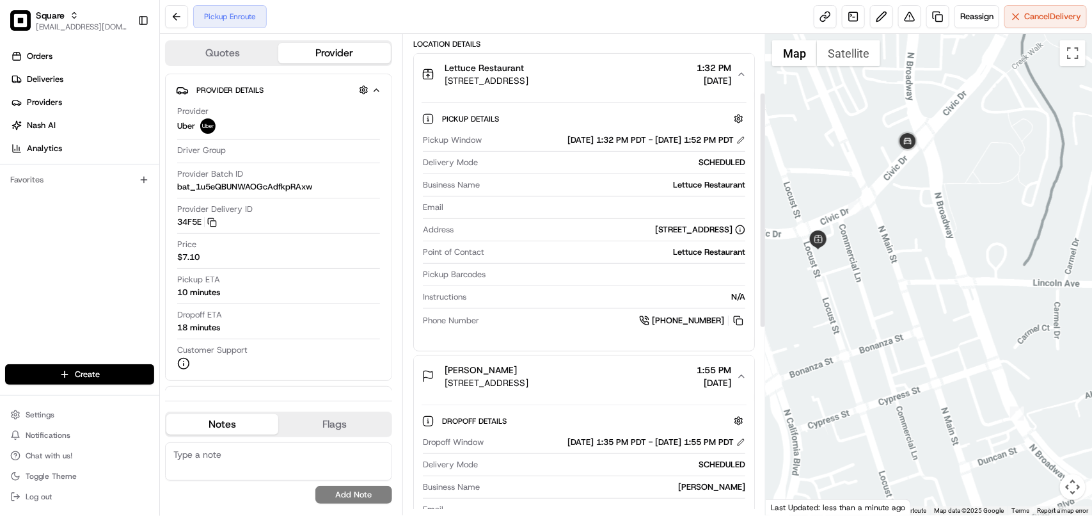
scroll to position [80, 0]
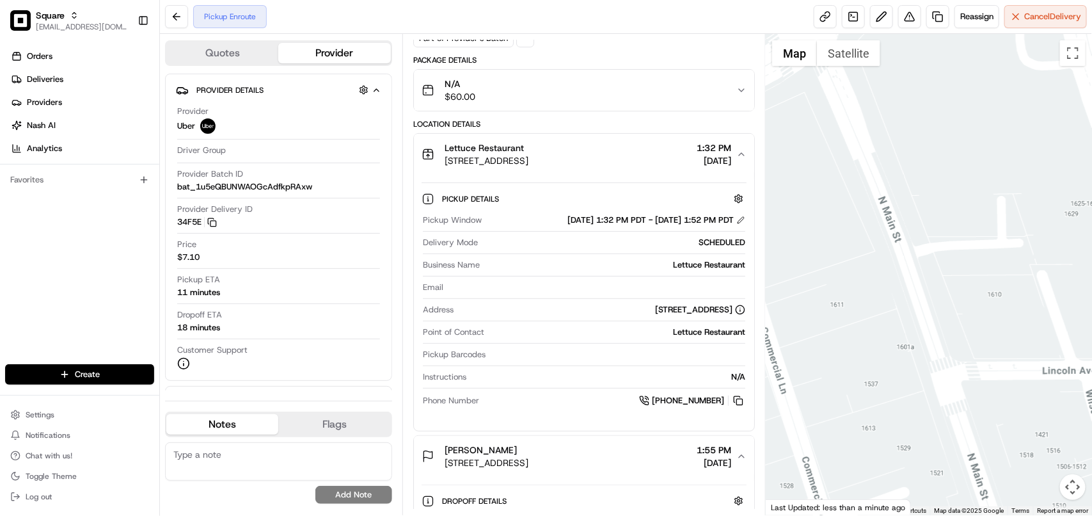
drag, startPoint x: 919, startPoint y: 205, endPoint x: 920, endPoint y: 403, distance: 197.7
click at [875, 483] on div at bounding box center [929, 274] width 326 height 481
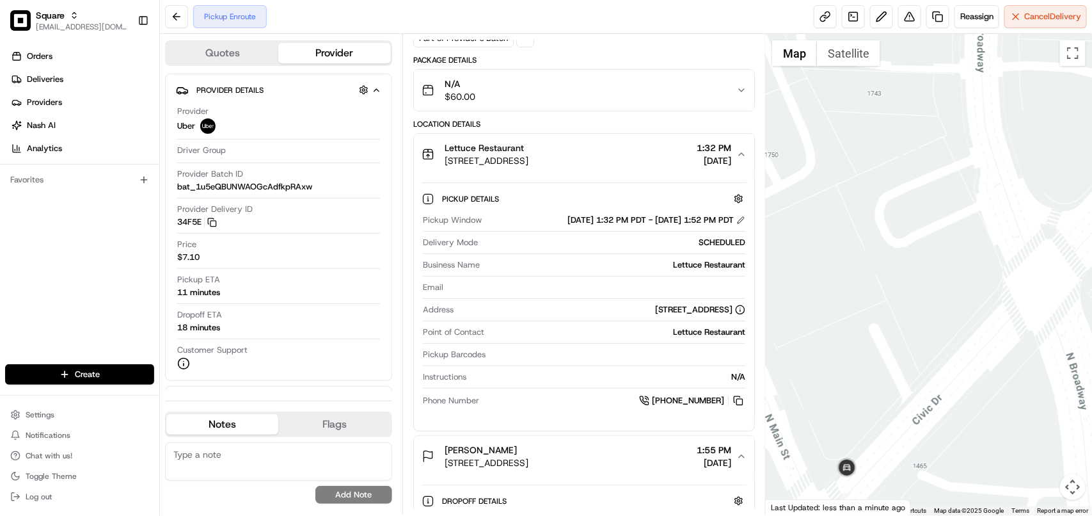
drag, startPoint x: 953, startPoint y: 299, endPoint x: 1091, endPoint y: 58, distance: 277.4
click at [1091, 58] on div at bounding box center [929, 274] width 326 height 481
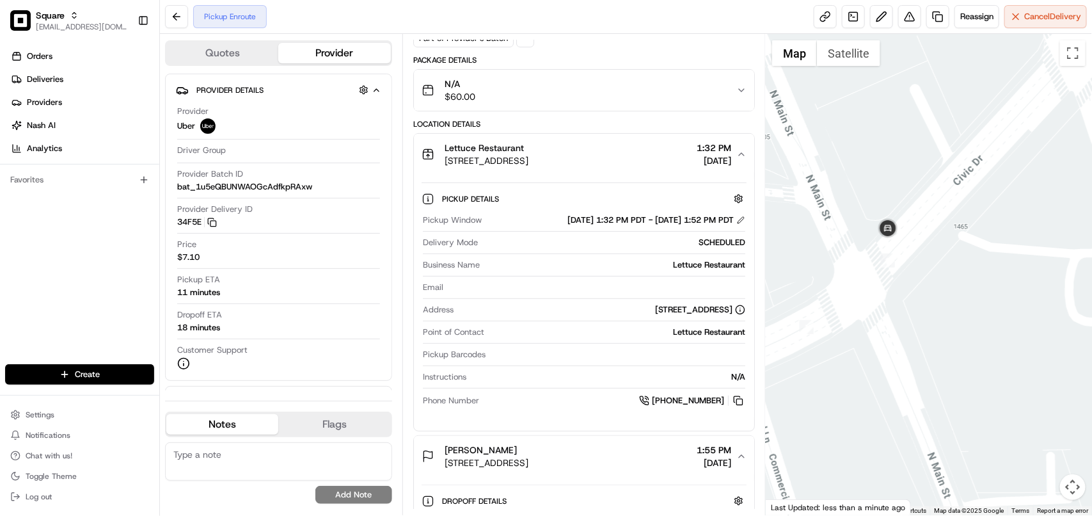
drag, startPoint x: 960, startPoint y: 360, endPoint x: 992, endPoint y: 143, distance: 219.2
click at [992, 143] on div at bounding box center [929, 274] width 326 height 481
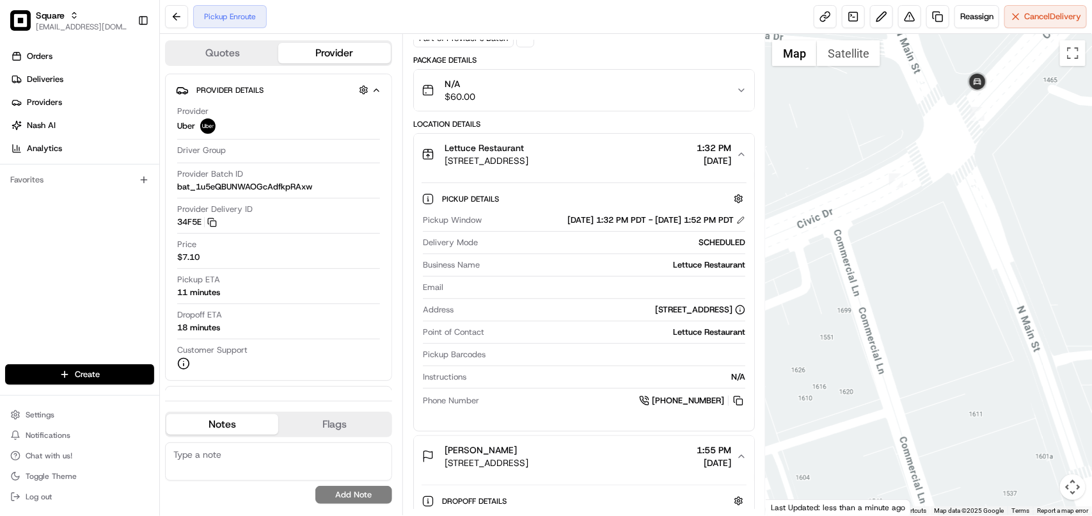
drag, startPoint x: 894, startPoint y: 311, endPoint x: 978, endPoint y: 175, distance: 159.6
click at [978, 175] on div at bounding box center [929, 274] width 326 height 481
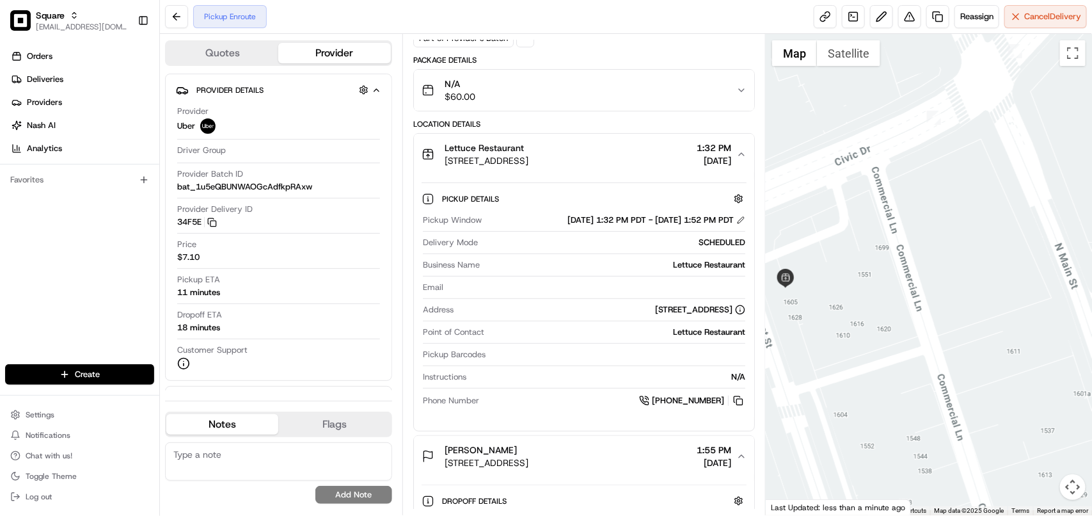
drag, startPoint x: 947, startPoint y: 286, endPoint x: 987, endPoint y: 216, distance: 81.1
click at [987, 216] on div at bounding box center [929, 274] width 326 height 481
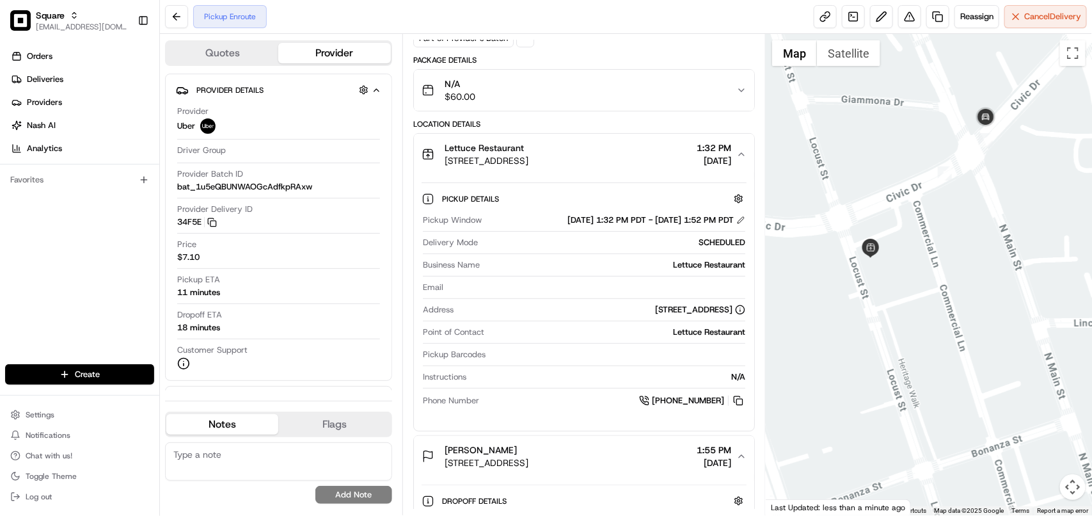
drag, startPoint x: 955, startPoint y: 292, endPoint x: 944, endPoint y: 269, distance: 25.2
click at [944, 269] on div at bounding box center [929, 274] width 326 height 481
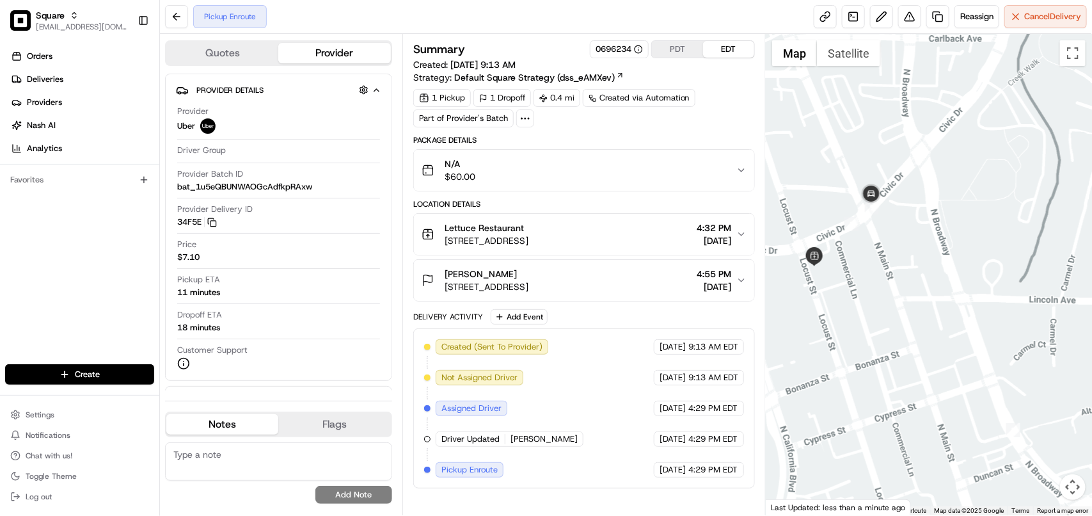
drag, startPoint x: 942, startPoint y: 271, endPoint x: 752, endPoint y: 385, distance: 221.8
click at [752, 385] on div "Quotes Provider Provider Details Provider Uber Driver Group Provider Batch ID b…" at bounding box center [626, 274] width 932 height 481
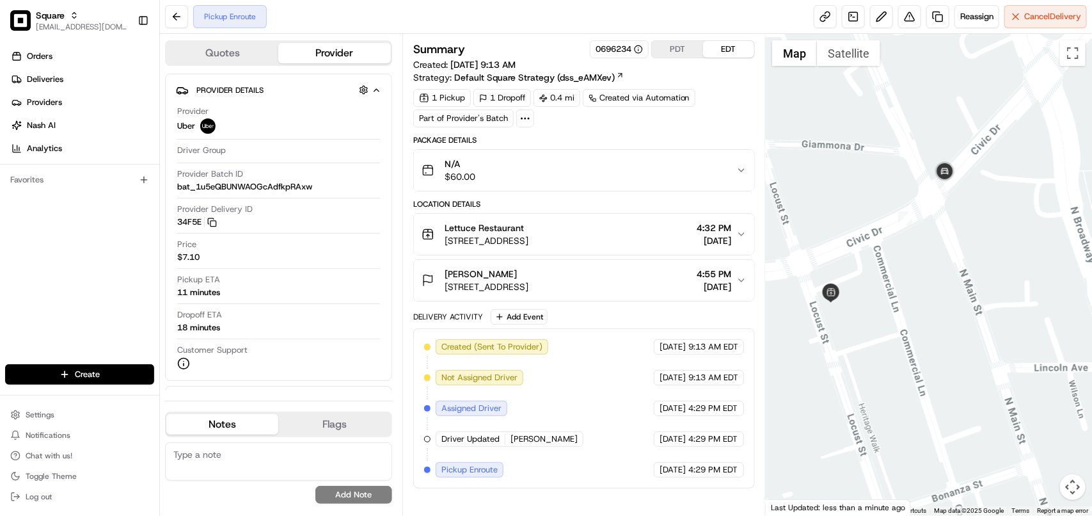
drag, startPoint x: 864, startPoint y: 260, endPoint x: 931, endPoint y: 414, distance: 168.2
click at [931, 414] on div at bounding box center [929, 274] width 326 height 481
click at [899, 20] on button at bounding box center [909, 16] width 23 height 23
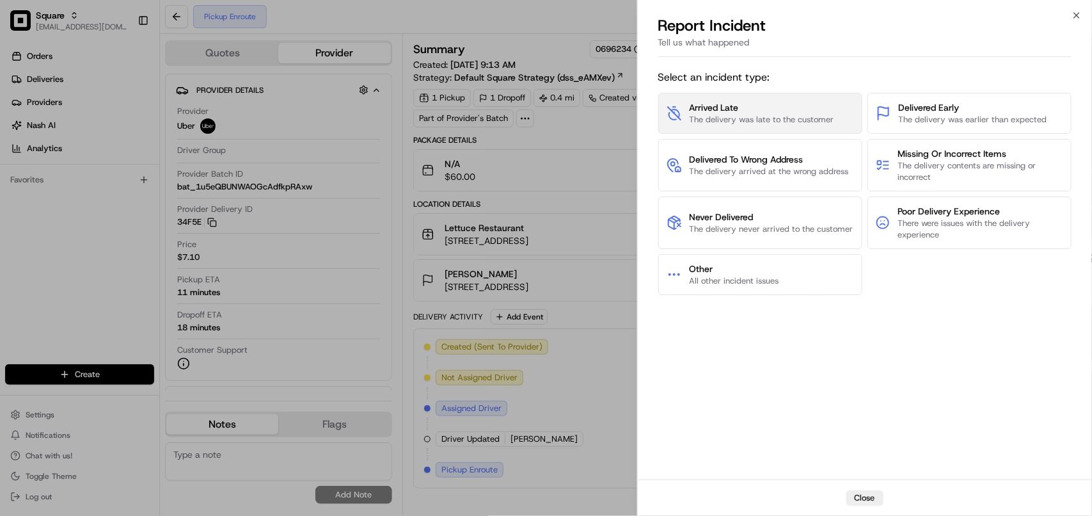
click at [745, 116] on span "The delivery was late to the customer" at bounding box center [762, 120] width 145 height 12
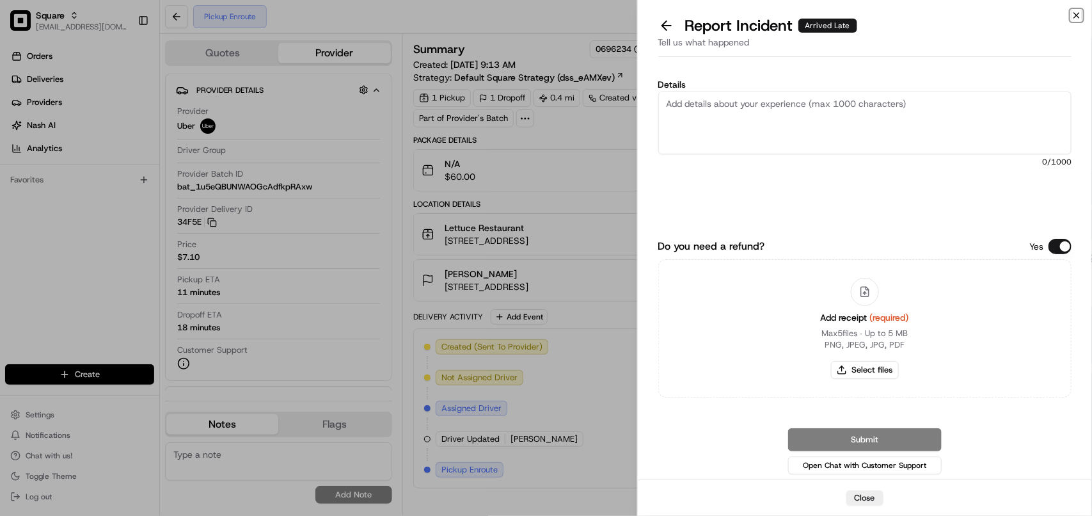
click at [1080, 17] on icon "button" at bounding box center [1077, 15] width 10 height 10
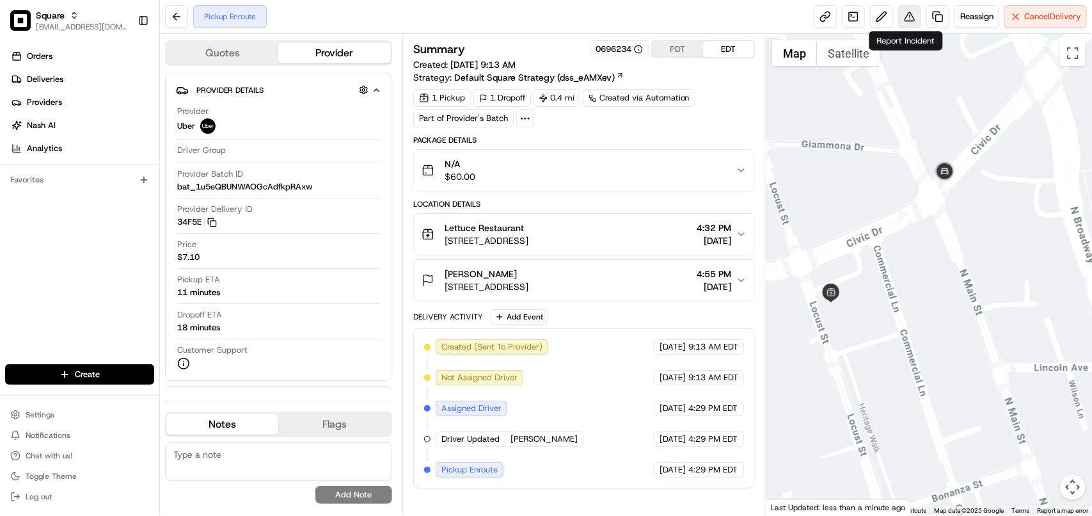
click at [907, 18] on button at bounding box center [909, 16] width 23 height 23
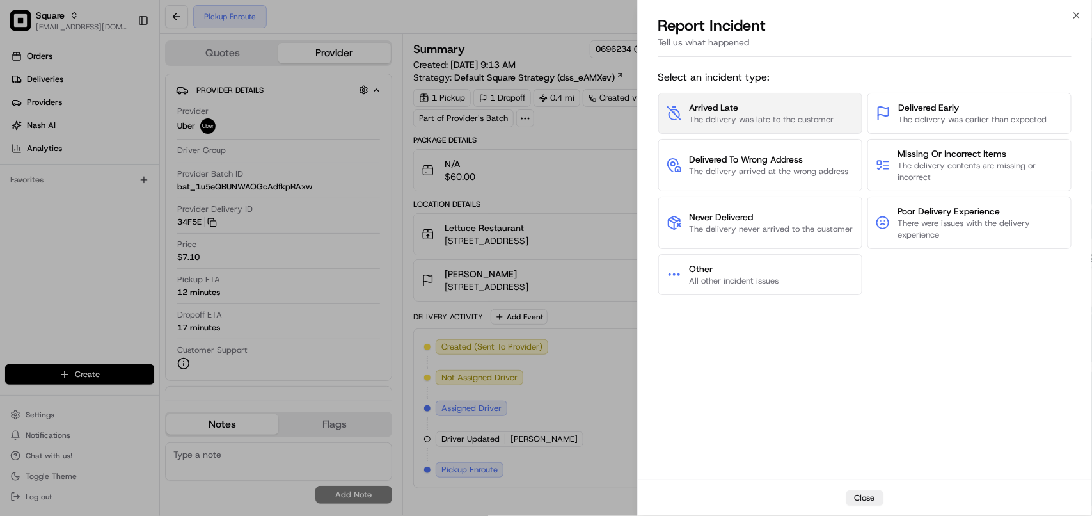
click at [763, 102] on span "Arrived Late" at bounding box center [762, 107] width 145 height 13
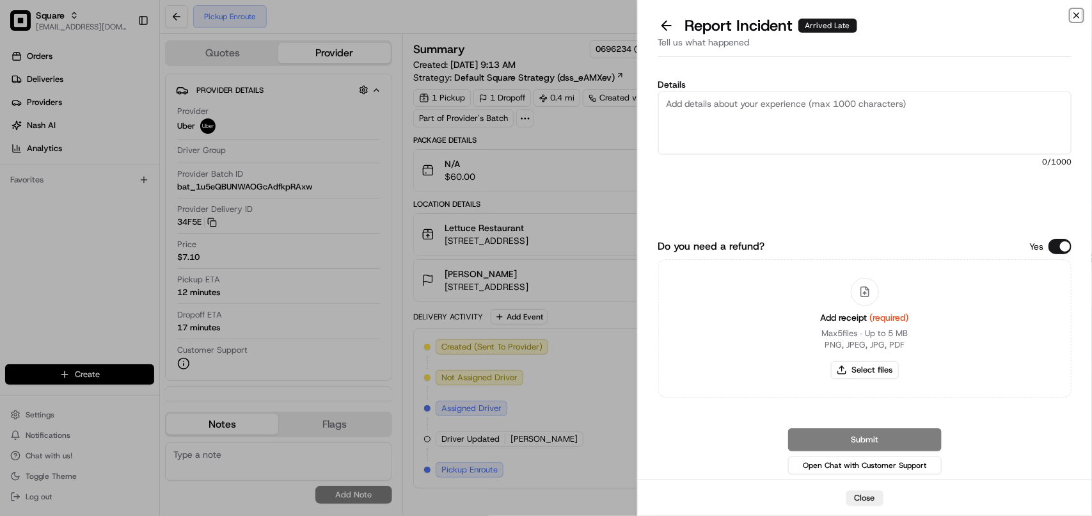
click at [1075, 17] on icon "button" at bounding box center [1076, 15] width 5 height 5
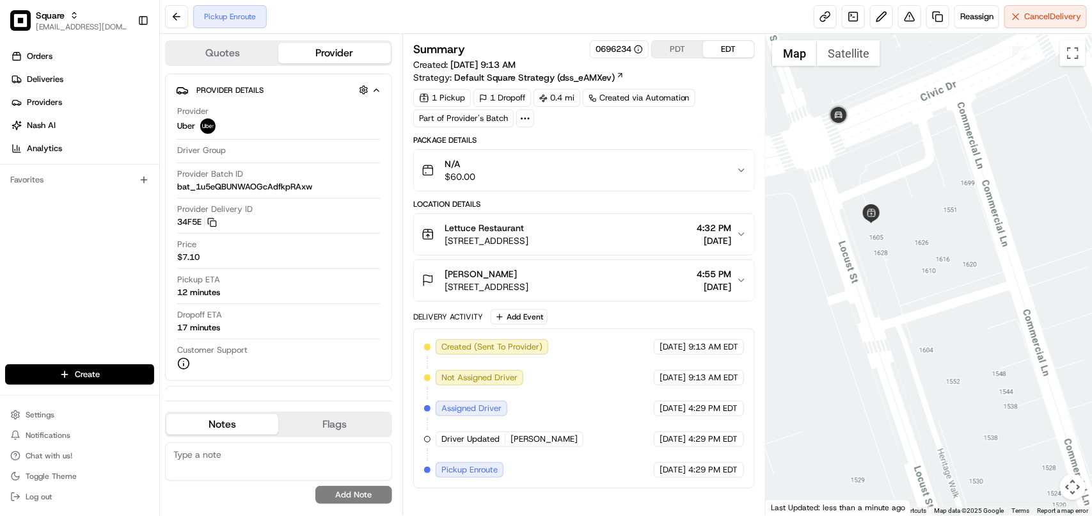
drag, startPoint x: 852, startPoint y: 251, endPoint x: 930, endPoint y: 299, distance: 90.7
click at [933, 219] on div at bounding box center [929, 274] width 326 height 481
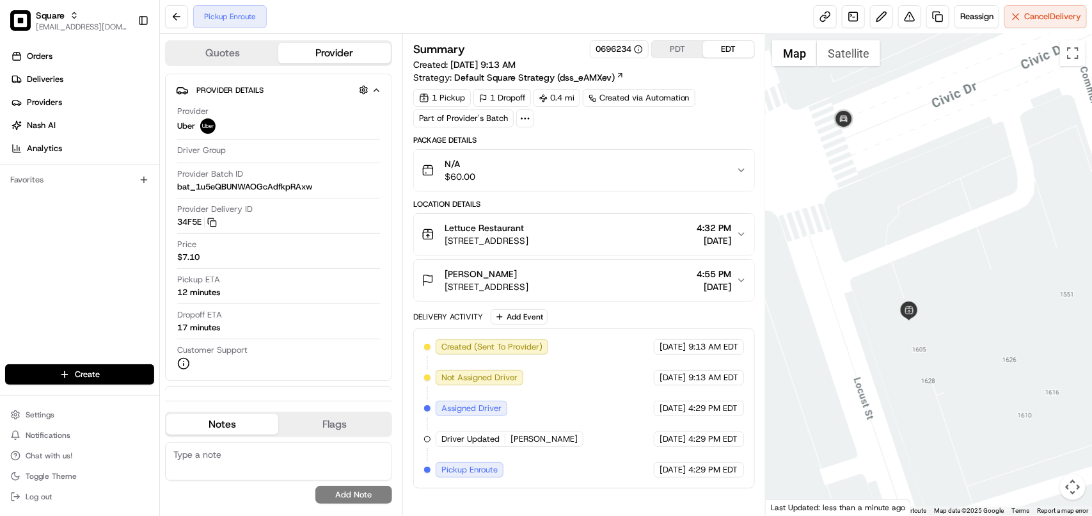
drag, startPoint x: 884, startPoint y: 200, endPoint x: 970, endPoint y: 386, distance: 205.0
click at [970, 386] on div at bounding box center [929, 274] width 326 height 481
click at [723, 234] on span "4:32 PM" at bounding box center [714, 227] width 35 height 13
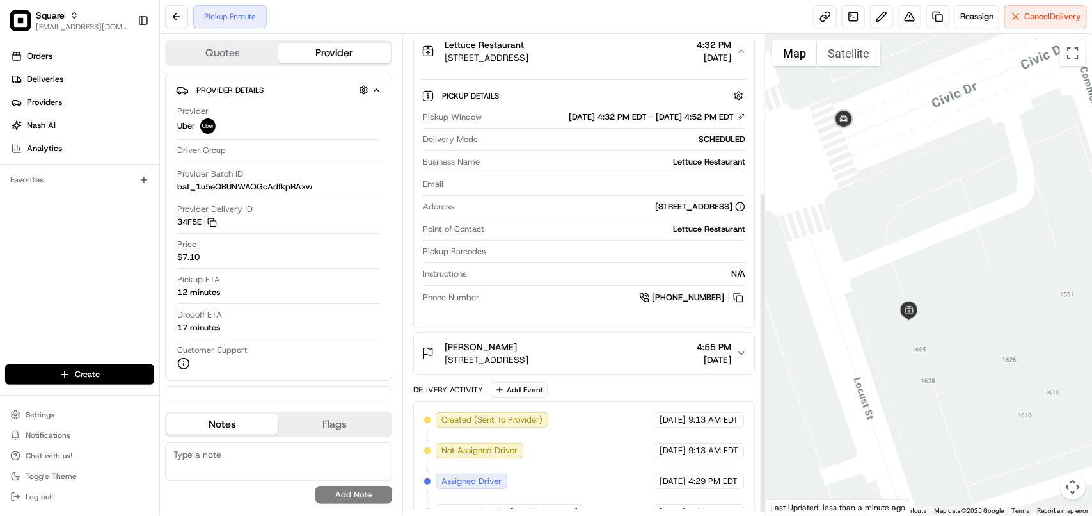
scroll to position [239, 0]
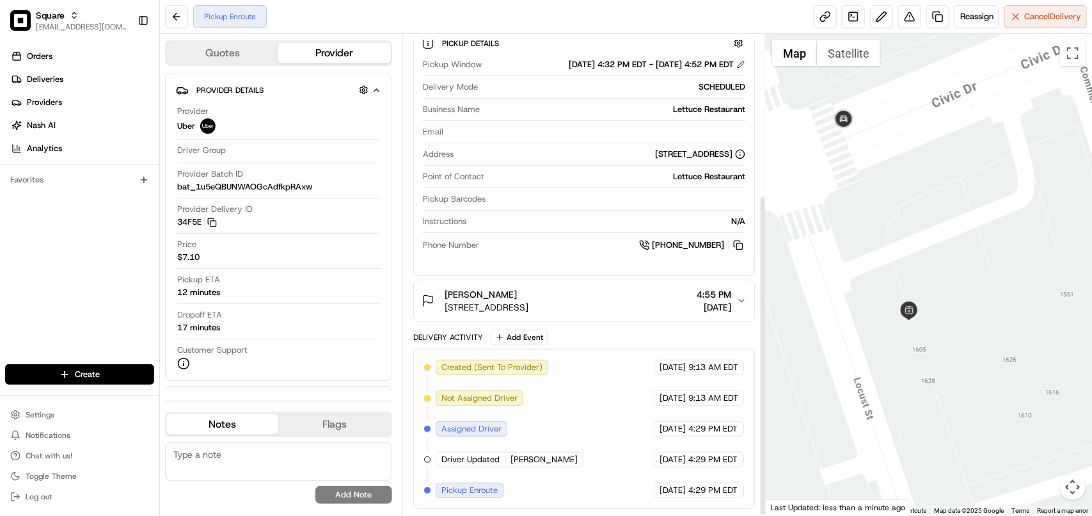
click at [697, 307] on span "[DATE]" at bounding box center [714, 307] width 35 height 13
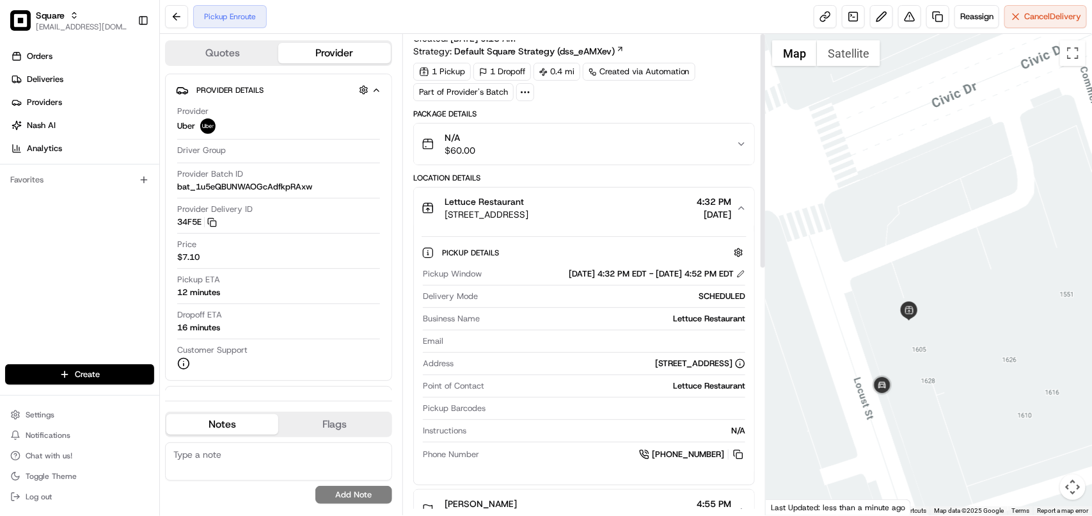
scroll to position [0, 0]
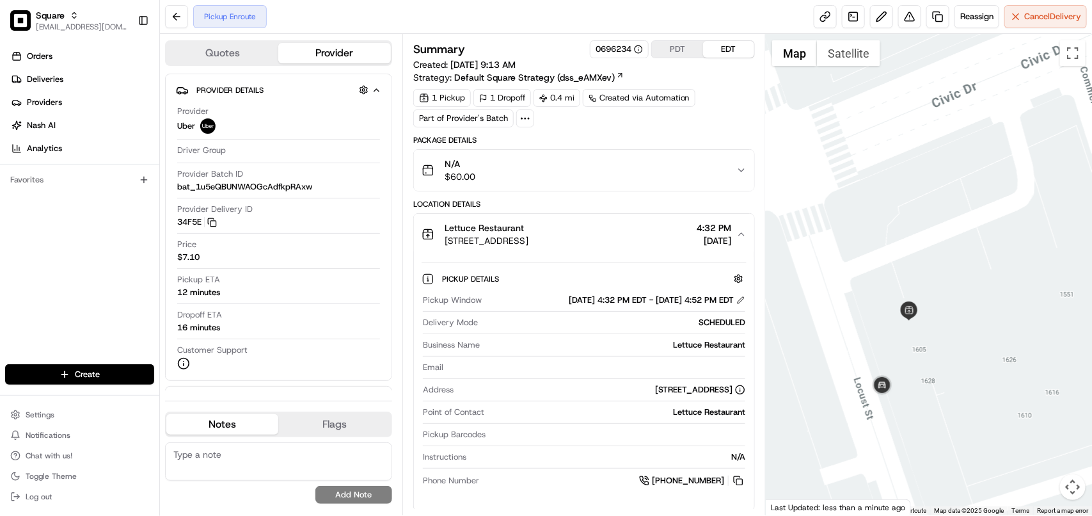
click at [679, 52] on button "PDT" at bounding box center [677, 49] width 51 height 17
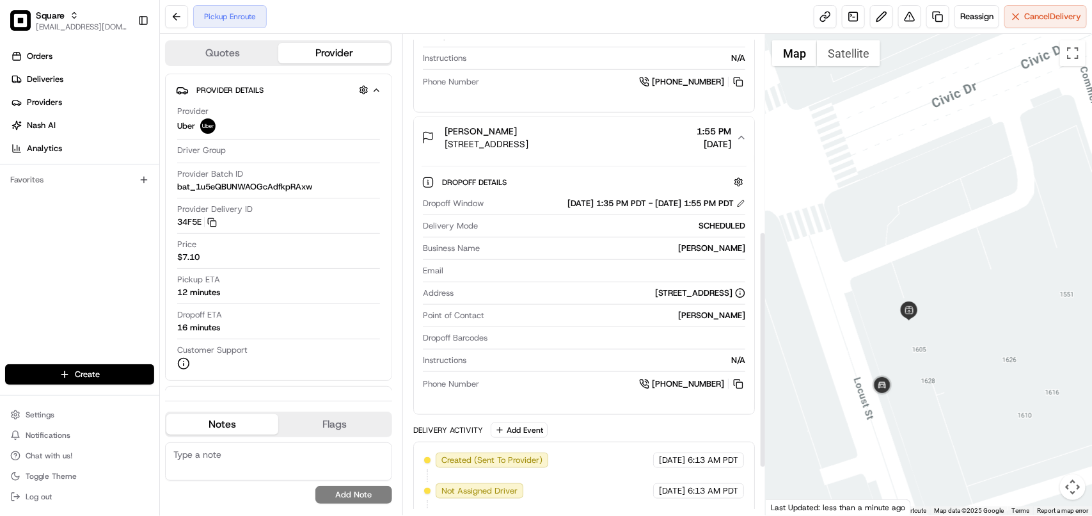
scroll to position [400, 0]
click at [743, 138] on icon "button" at bounding box center [741, 136] width 5 height 3
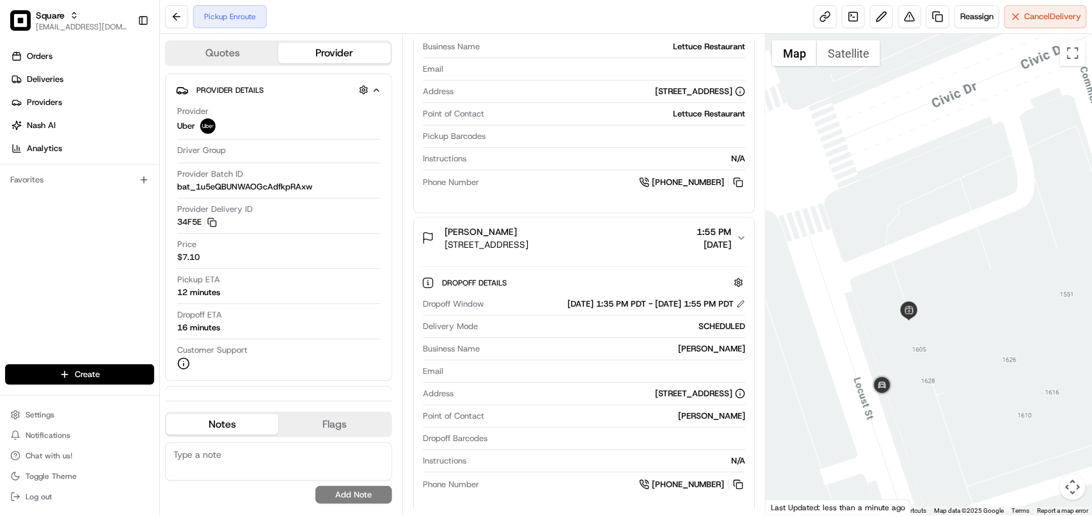
scroll to position [239, 0]
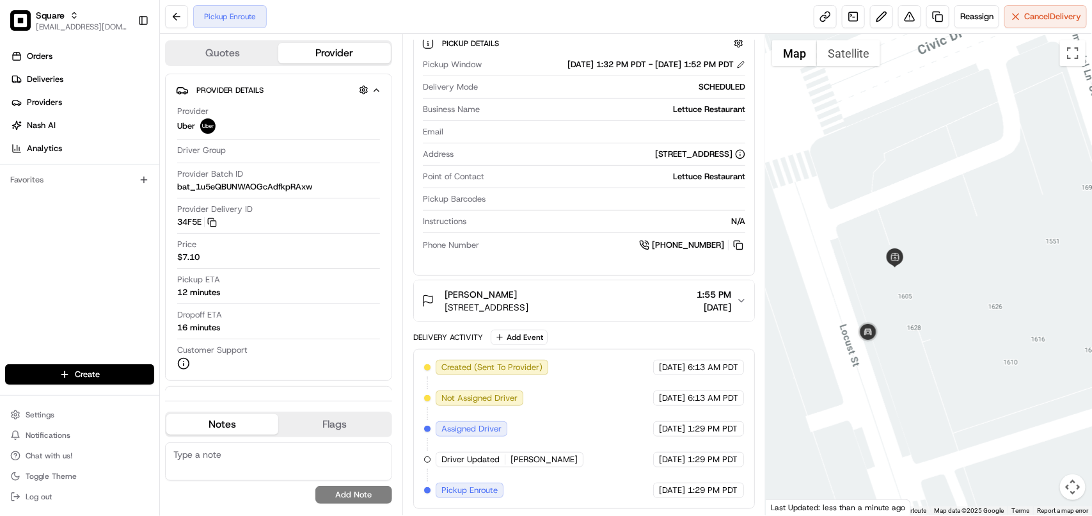
drag, startPoint x: 922, startPoint y: 409, endPoint x: 904, endPoint y: 341, distance: 70.8
click at [904, 341] on div at bounding box center [929, 274] width 326 height 481
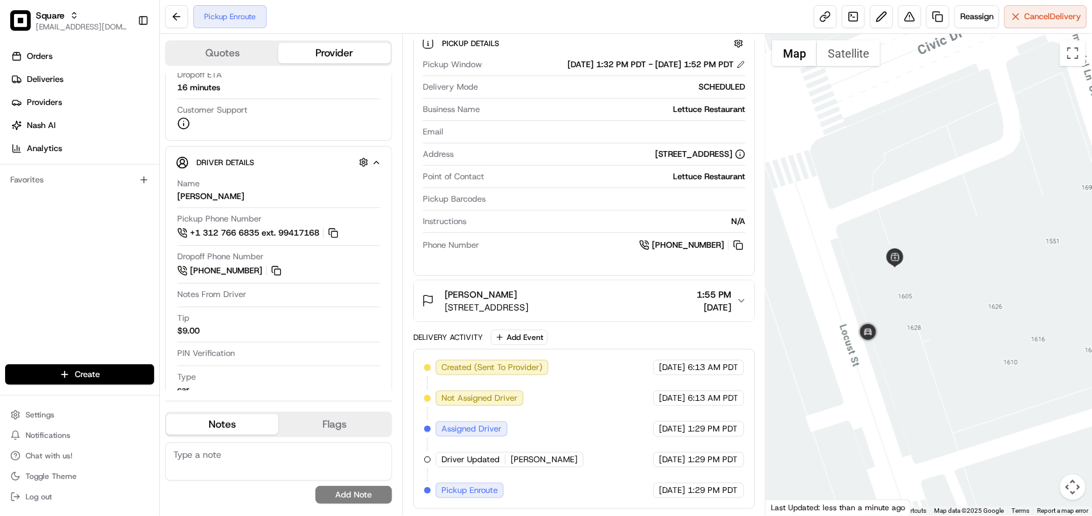
scroll to position [159, 0]
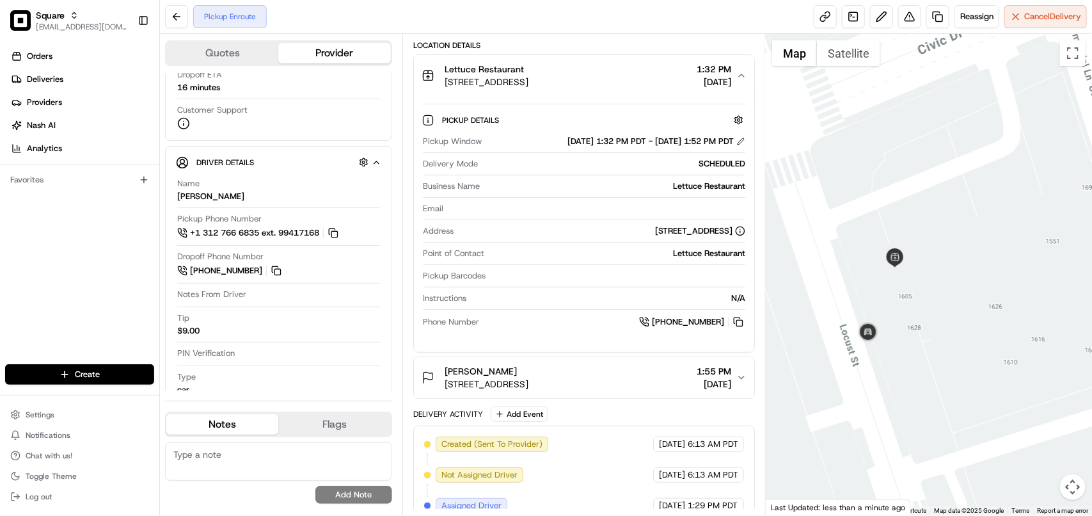
click at [747, 75] on button "Lettuce Restaurant 1632 Locust St, Walnut Creek, CA 94596, USA 1:32 PM 08/21/20…" at bounding box center [584, 75] width 340 height 41
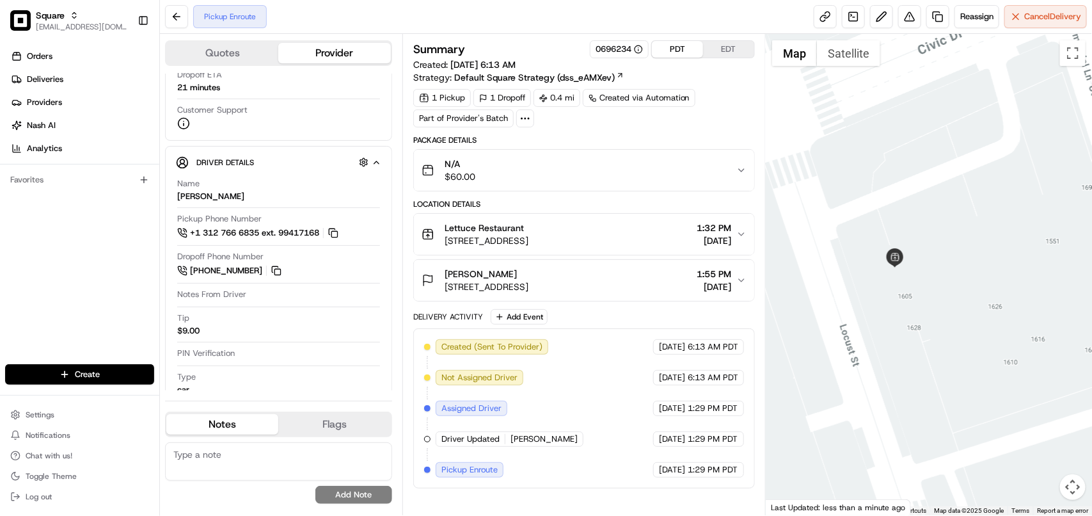
click at [738, 238] on icon "button" at bounding box center [741, 234] width 10 height 10
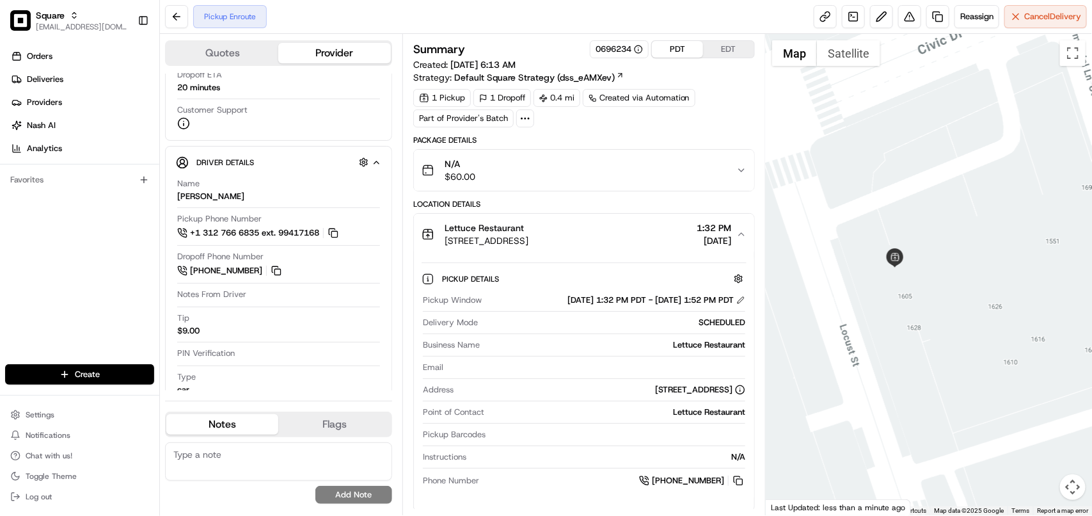
click at [736, 235] on div "Lettuce Restaurant 1632 Locust St, Walnut Creek, CA 94596, USA 1:32 PM 08/21/20…" at bounding box center [579, 234] width 315 height 26
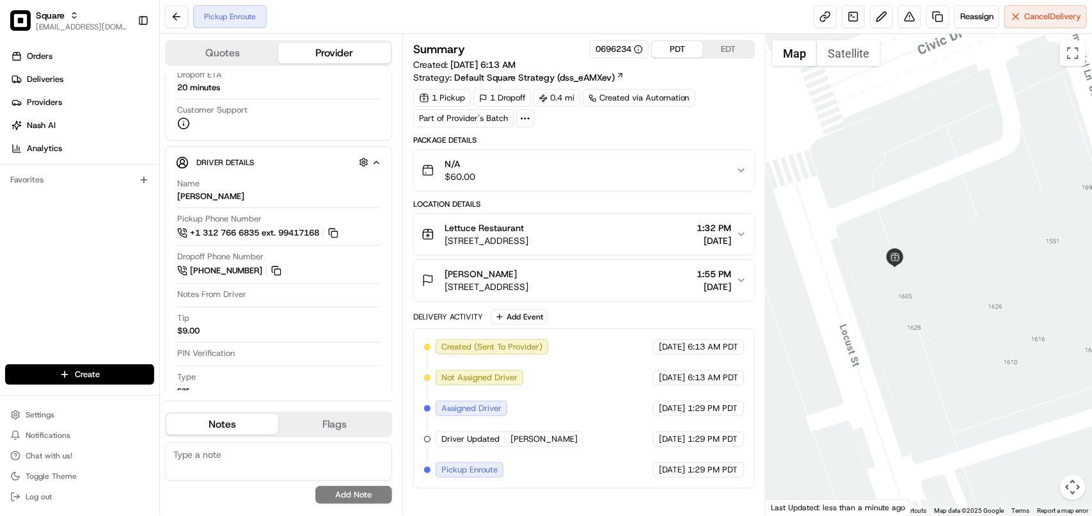
click at [734, 241] on div "Lettuce Restaurant 1632 Locust St, Walnut Creek, CA 94596, USA 1:32 PM 08/21/20…" at bounding box center [579, 234] width 315 height 26
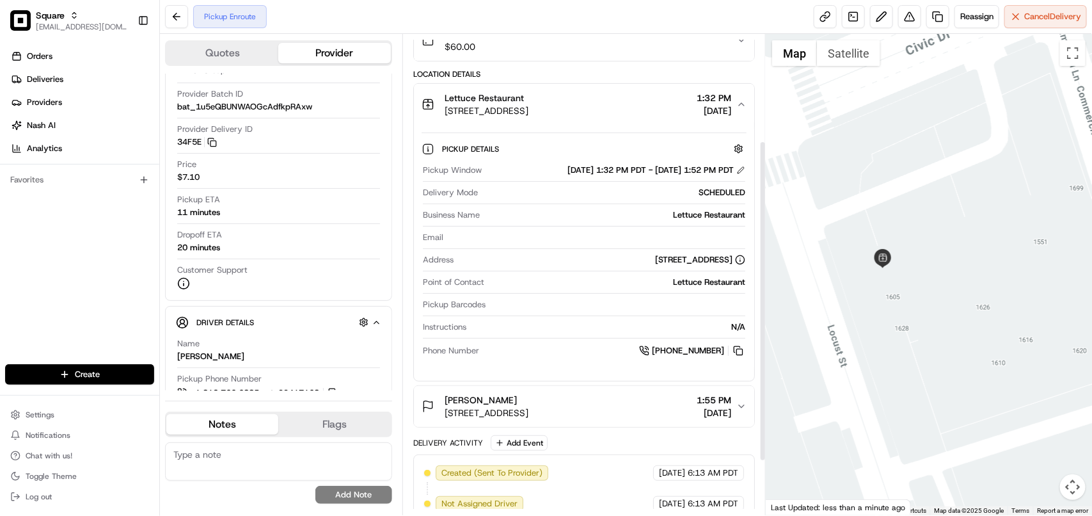
scroll to position [159, 0]
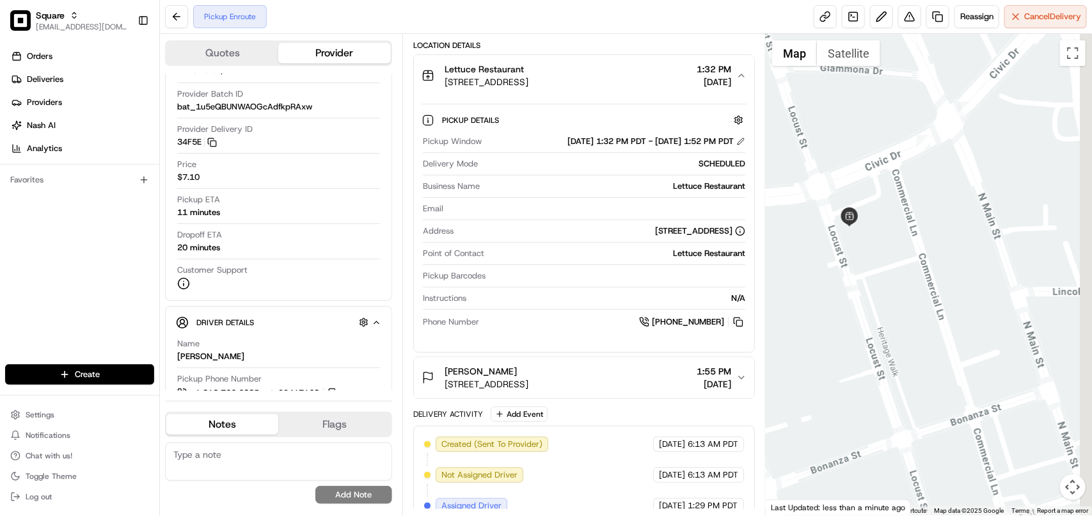
drag, startPoint x: 913, startPoint y: 407, endPoint x: 855, endPoint y: 237, distance: 179.0
click at [855, 237] on div at bounding box center [929, 274] width 326 height 481
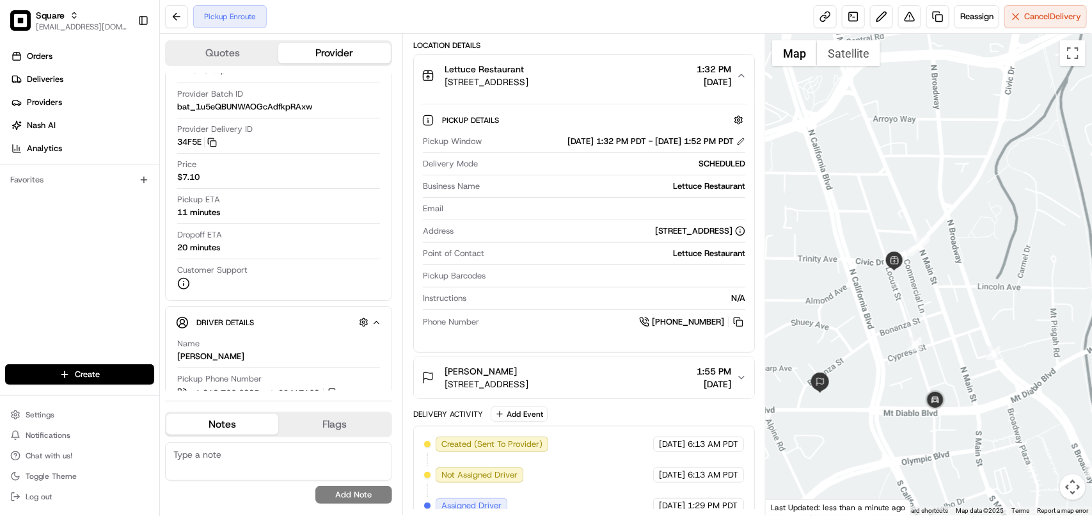
drag, startPoint x: 904, startPoint y: 409, endPoint x: 903, endPoint y: 351, distance: 58.9
click at [903, 351] on div at bounding box center [929, 274] width 326 height 481
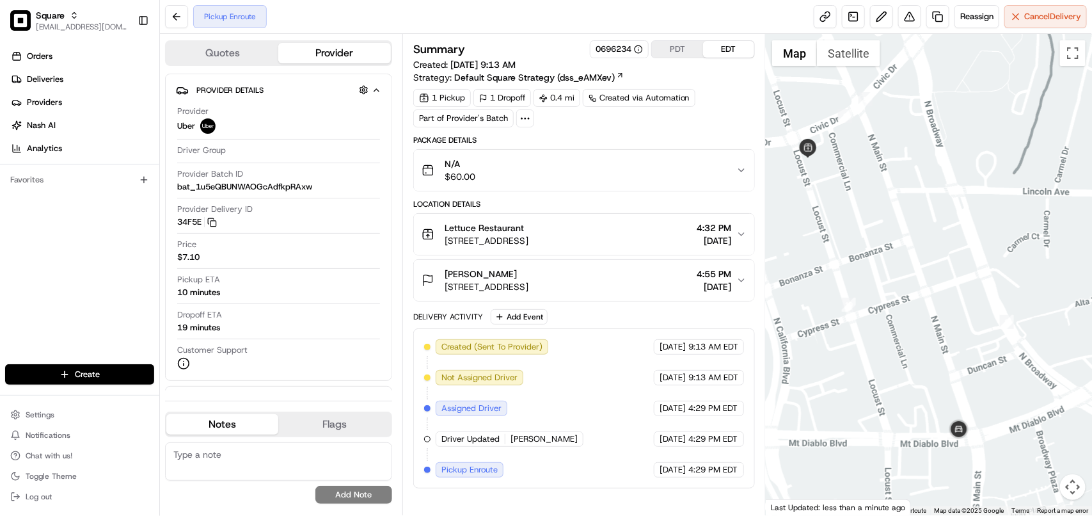
drag, startPoint x: 1017, startPoint y: 336, endPoint x: 821, endPoint y: 342, distance: 196.5
click at [821, 342] on div at bounding box center [929, 274] width 326 height 481
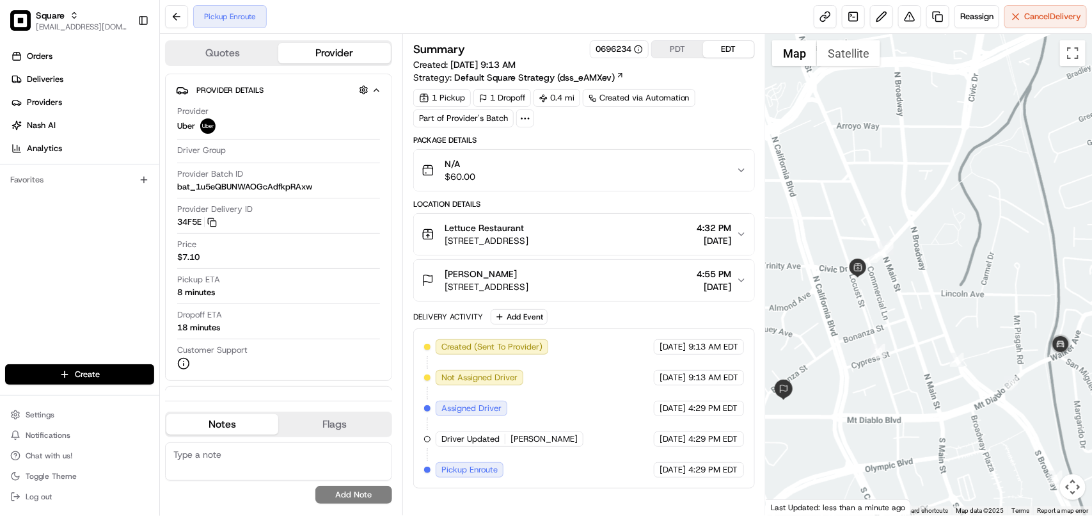
drag, startPoint x: 979, startPoint y: 333, endPoint x: 924, endPoint y: 347, distance: 57.0
click at [924, 347] on div at bounding box center [929, 274] width 326 height 481
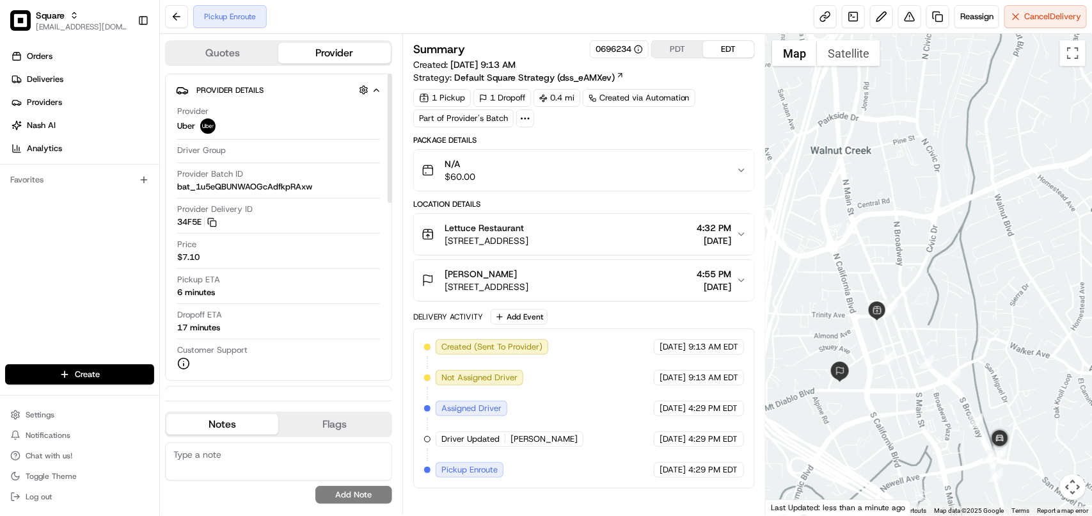
click at [324, 467] on textarea at bounding box center [278, 461] width 227 height 38
paste textarea "**Caller Information: Merchant **Reason for calling: Delivery information **Res…"
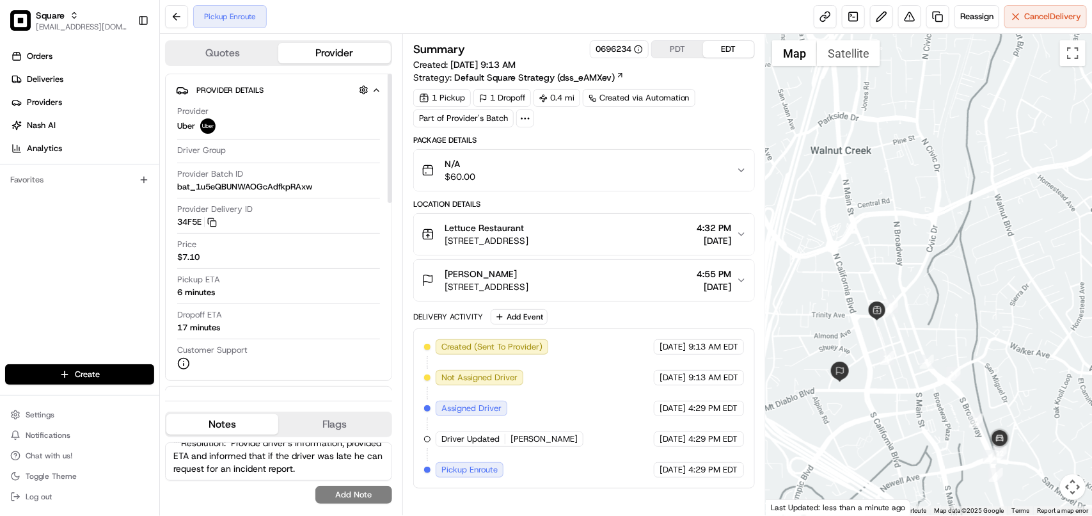
type textarea "**Caller Information: Merchant **Reason for calling: Delivery information **Res…"
click at [355, 490] on button "Add Note" at bounding box center [353, 495] width 77 height 18
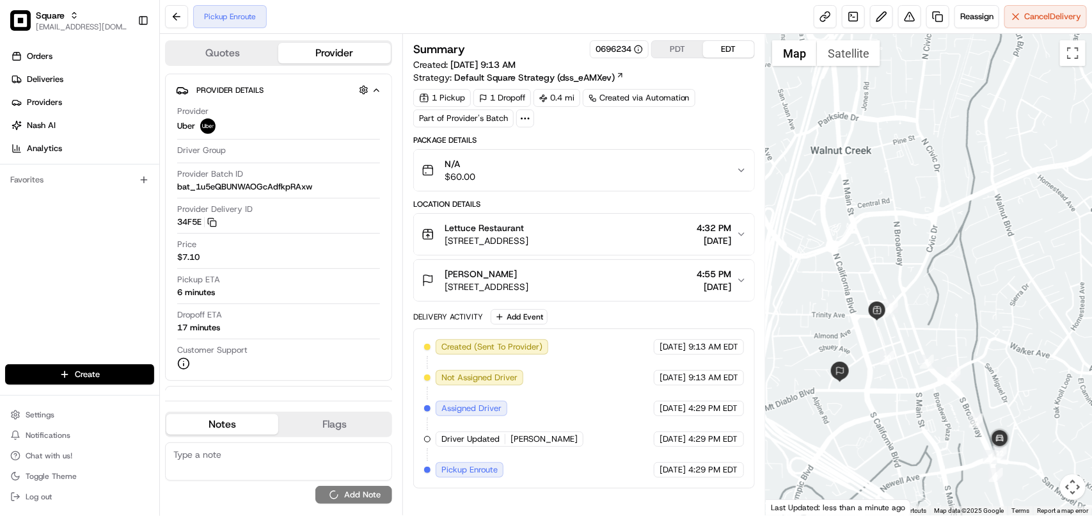
scroll to position [0, 0]
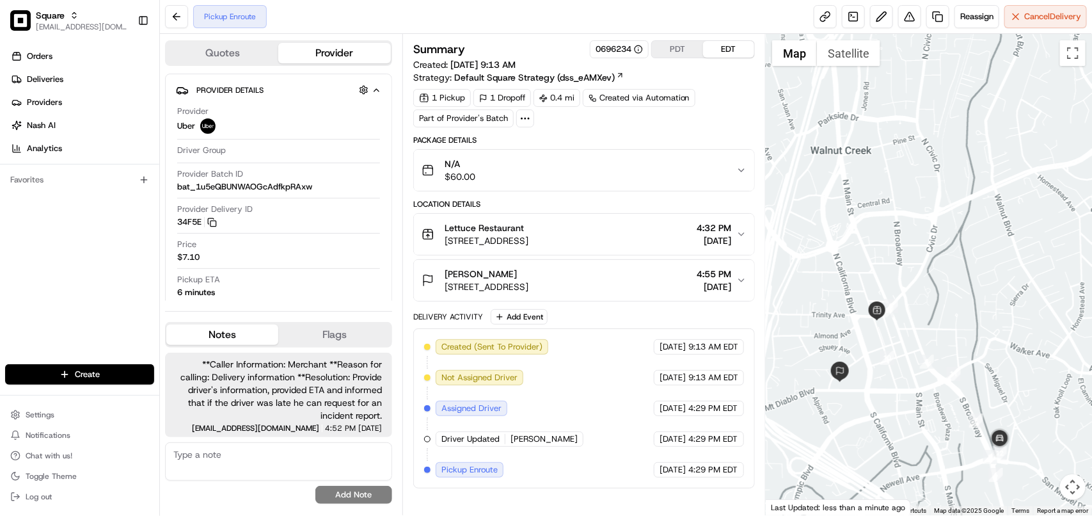
click at [693, 253] on button "Lettuce Restaurant 1632 Locust St, Walnut Creek, CA 94596, USA 4:32 PM 08/21/20…" at bounding box center [584, 234] width 340 height 41
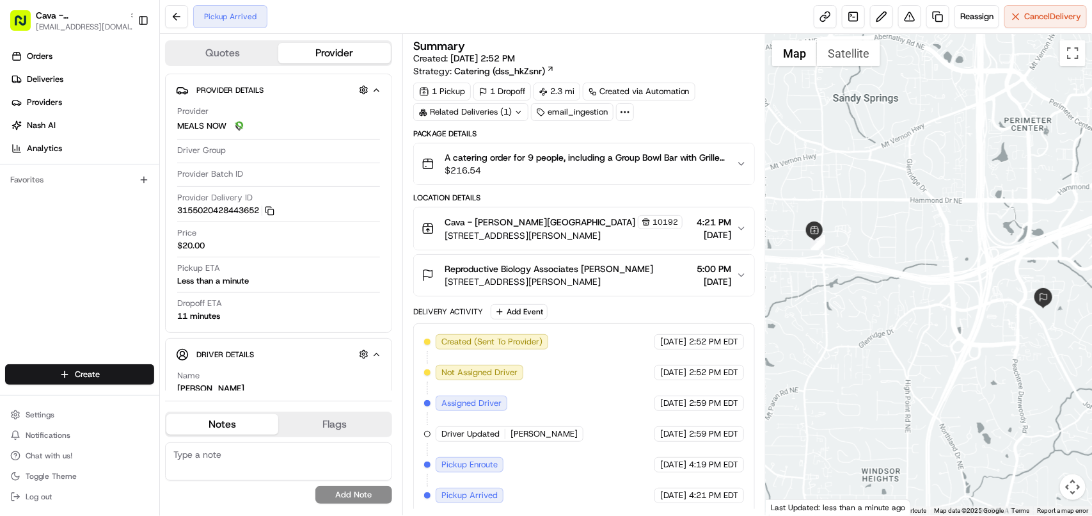
click at [488, 112] on div "Related Deliveries (1)" at bounding box center [470, 112] width 115 height 18
click at [500, 141] on span "ord_7Dn5GTLsgLnoyHceGB4v9Z" at bounding box center [482, 142] width 126 height 12
copy span "Reproductive Biology Associates [PERSON_NAME]"
drag, startPoint x: 653, startPoint y: 267, endPoint x: 447, endPoint y: 269, distance: 206.6
click at [447, 269] on div "Reproductive Biology Associates [PERSON_NAME]" at bounding box center [549, 268] width 209 height 13
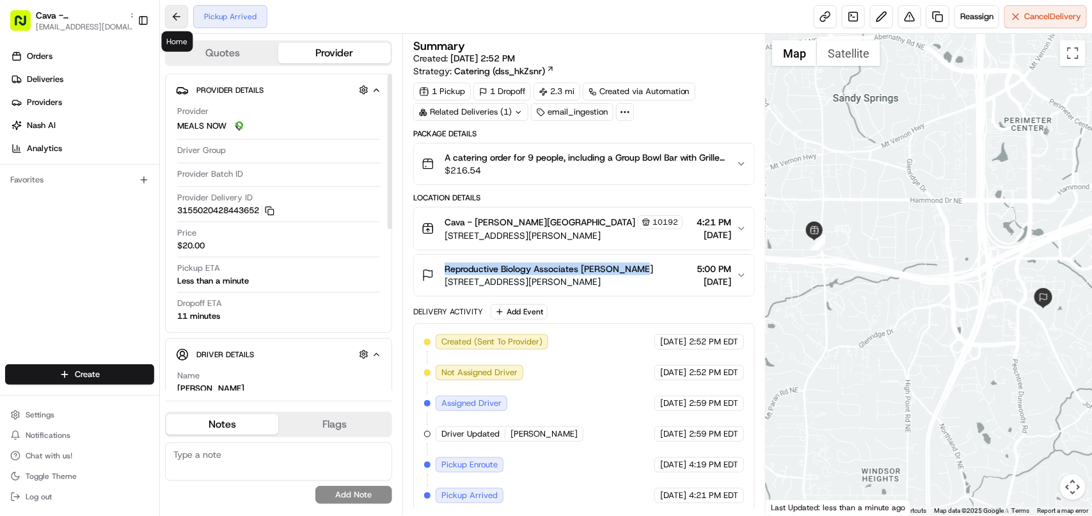
click at [175, 13] on button at bounding box center [176, 16] width 23 height 23
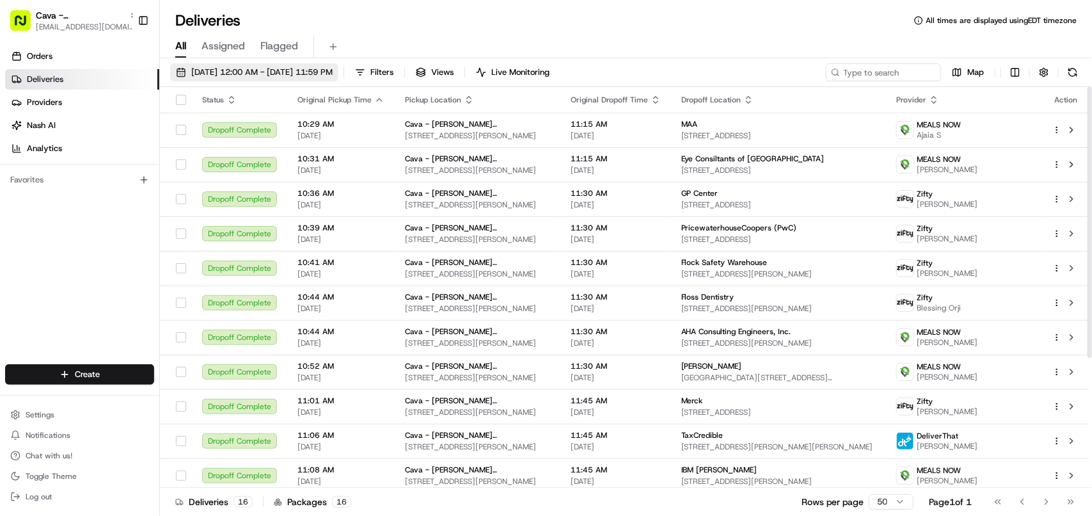
click at [333, 64] on button "08/21/2025 12:00 AM - 08/21/2025 11:59 PM" at bounding box center [254, 72] width 168 height 18
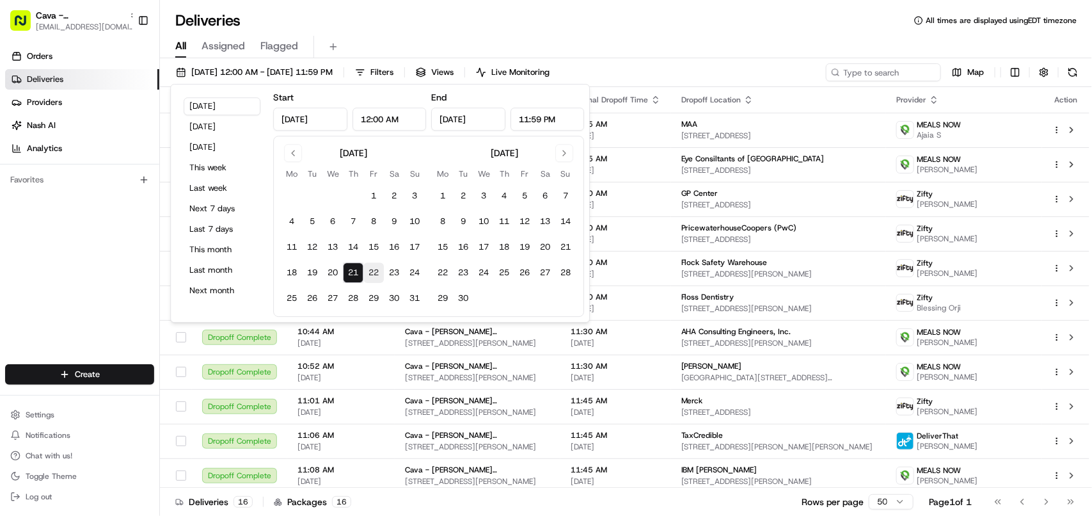
click at [376, 270] on button "22" at bounding box center [373, 272] width 20 height 20
type input "Aug 22, 2025"
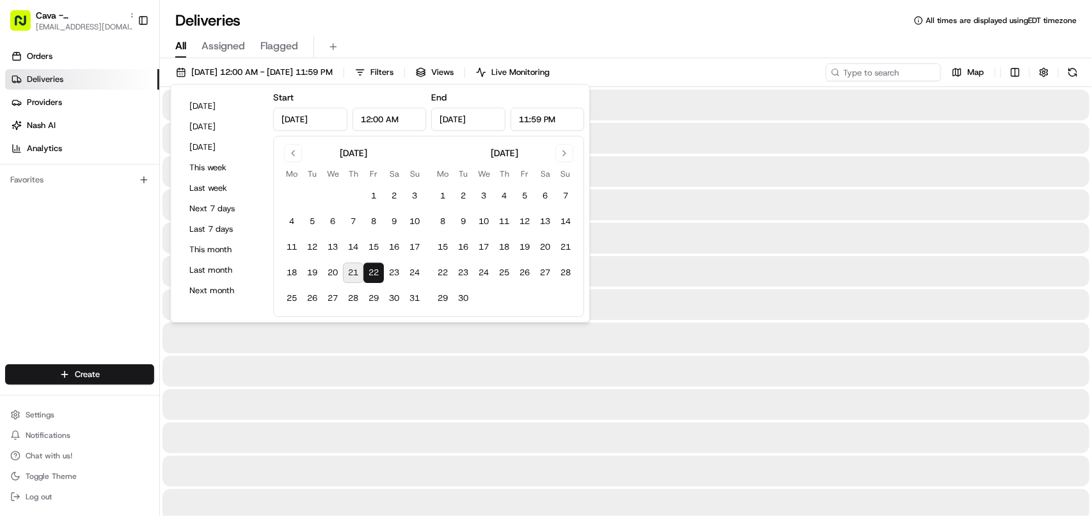
click at [743, 55] on div "All Assigned Flagged" at bounding box center [626, 47] width 932 height 22
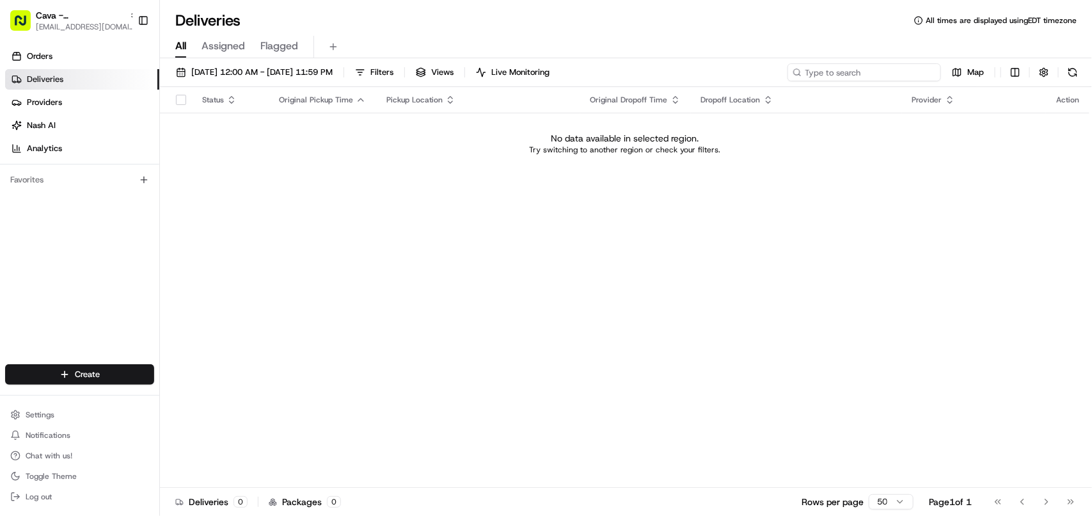
click at [870, 77] on input at bounding box center [865, 72] width 154 height 18
paste input "Reproductive Biology Associates Melissa Paul"
type input "Reproductive Biology Associates Melissa Paul"
click at [261, 75] on span "08/22/2025 12:00 AM - 08/22/2025 11:59 PM" at bounding box center [261, 73] width 141 height 12
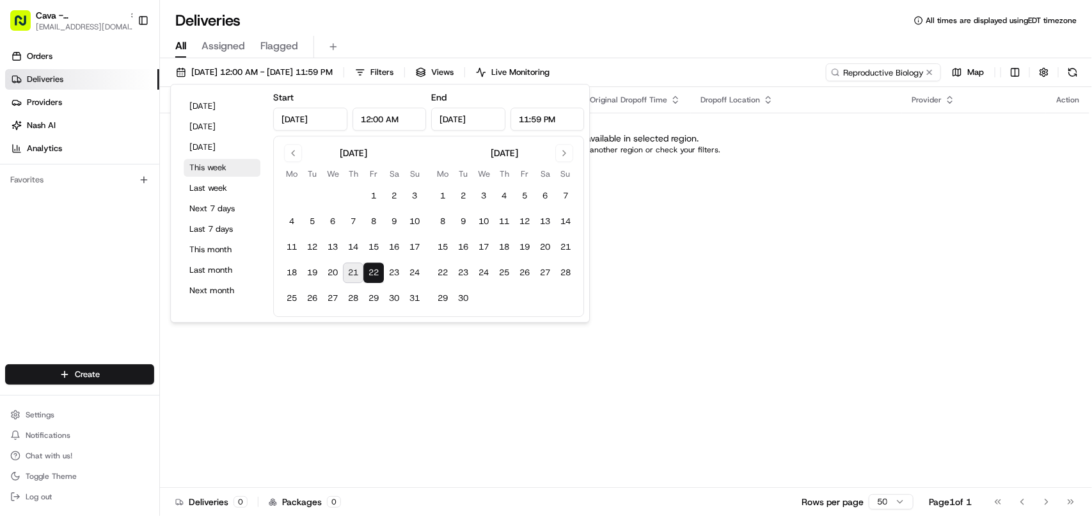
click at [213, 173] on button "This week" at bounding box center [222, 168] width 77 height 18
type input "Aug 18, 2025"
type input "Aug 24, 2025"
click at [704, 40] on div "All Assigned Flagged" at bounding box center [626, 47] width 932 height 22
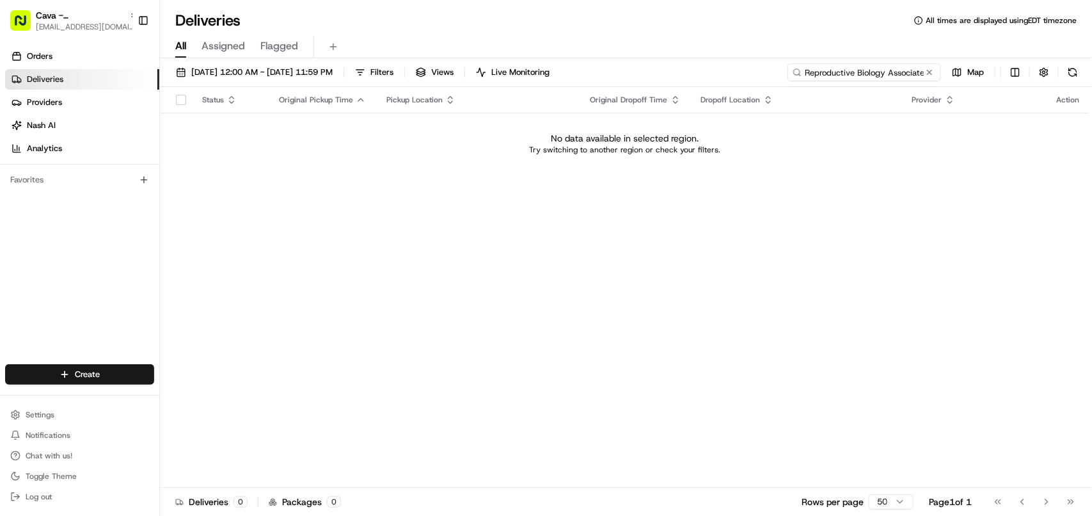
click at [875, 77] on input "Reproductive Biology Associates Melissa Paul" at bounding box center [865, 72] width 154 height 18
click at [917, 75] on input "Reproductive Biology Associates Melissa Paul" at bounding box center [865, 72] width 154 height 18
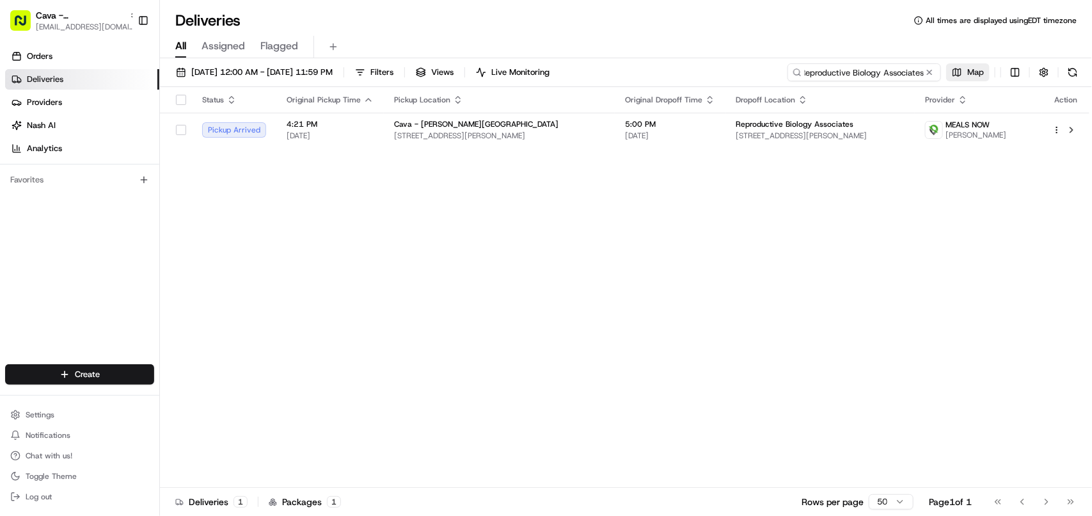
type input "Reproductive Biology Associates"
click at [683, 253] on div "Status Original Pickup Time Pickup Location Original Dropoff Time Dropoff Locat…" at bounding box center [625, 287] width 930 height 400
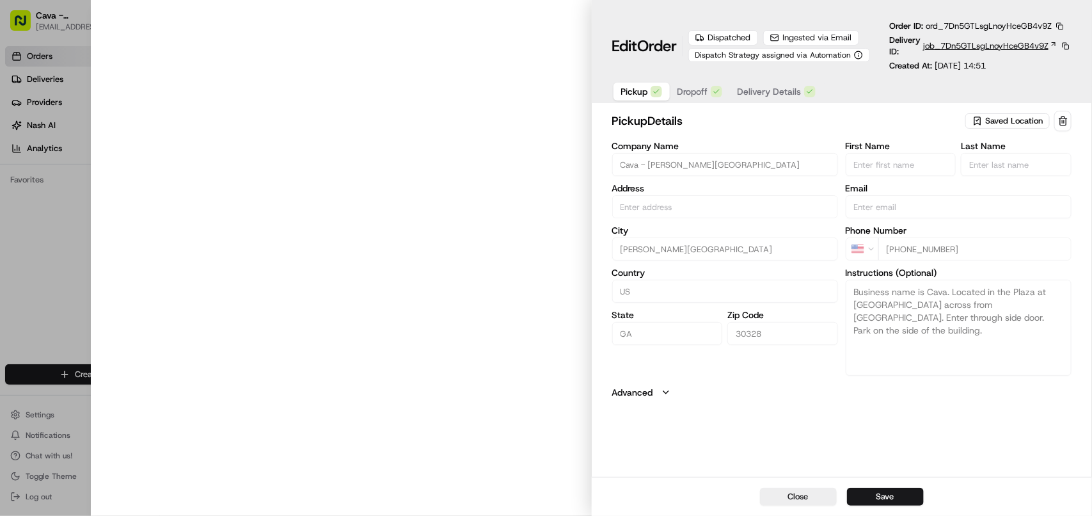
type input "[STREET_ADDRESS][PERSON_NAME]"
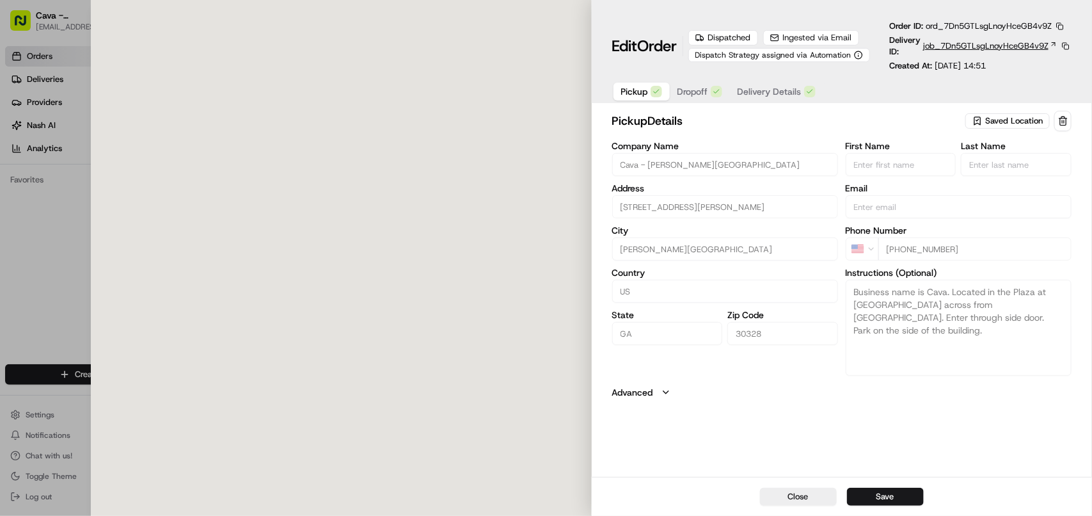
click at [951, 40] on span "job_7Dn5GTLsgLnoyHceGB4v9Z" at bounding box center [985, 46] width 125 height 12
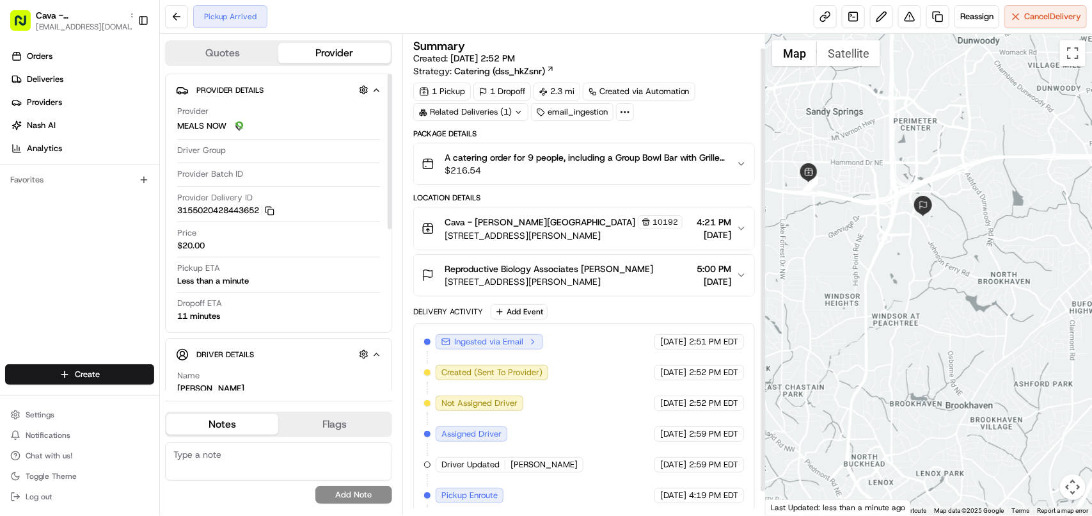
scroll to position [40, 0]
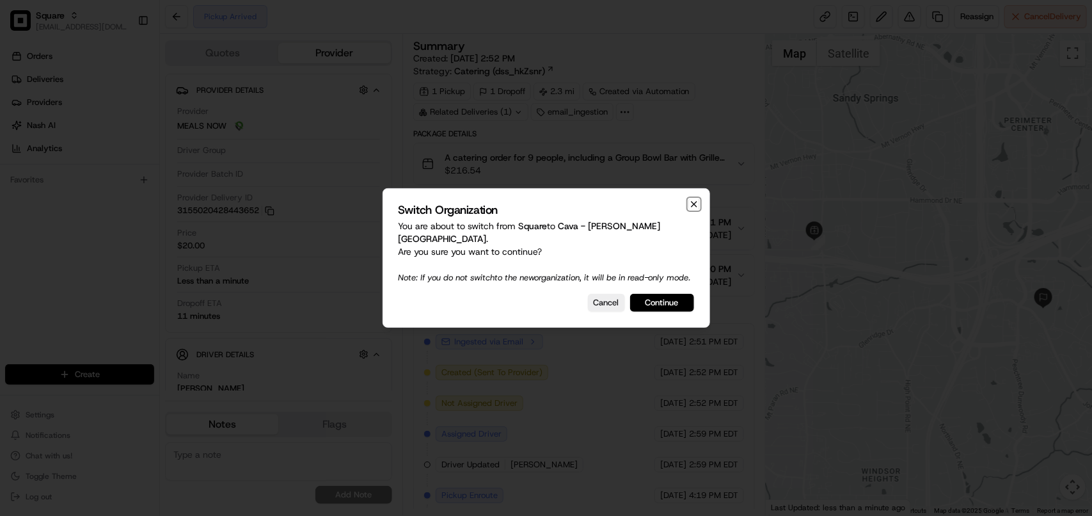
click at [695, 205] on icon "button" at bounding box center [694, 204] width 10 height 10
